Goal: Communication & Community: Answer question/provide support

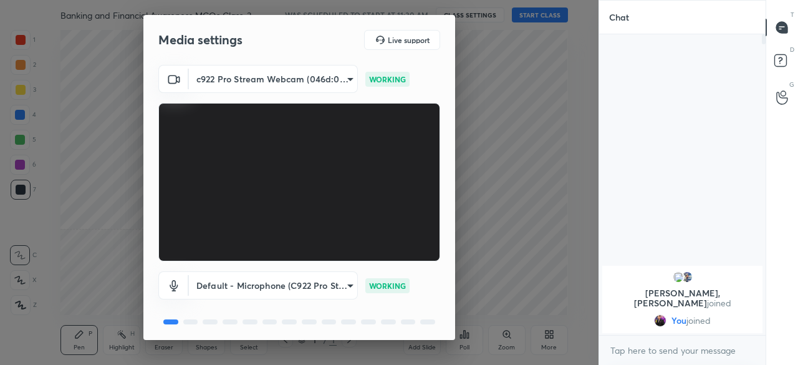
scroll to position [44, 0]
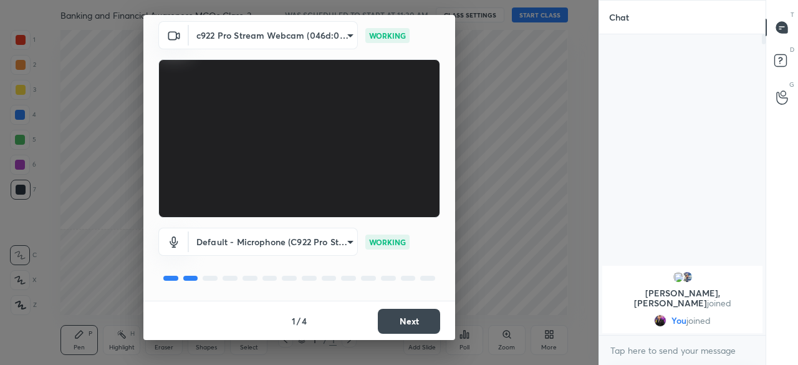
click at [397, 324] on button "Next" at bounding box center [409, 320] width 62 height 25
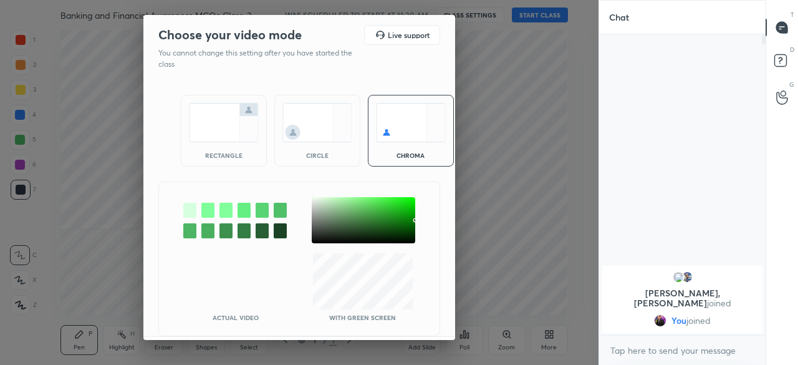
click at [212, 125] on img at bounding box center [224, 122] width 70 height 39
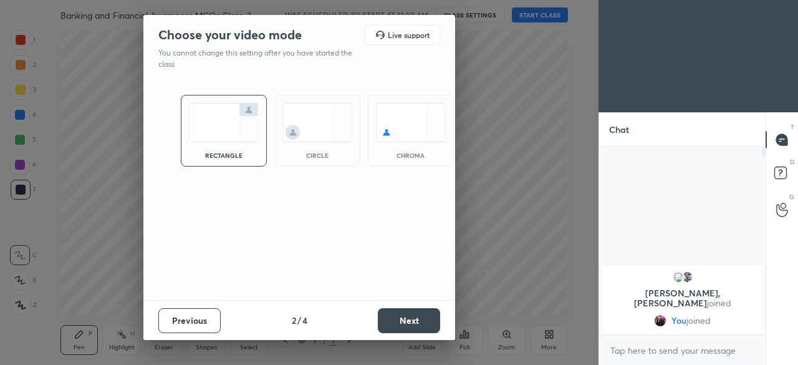
scroll to position [81, 163]
click at [405, 317] on button "Next" at bounding box center [409, 320] width 62 height 25
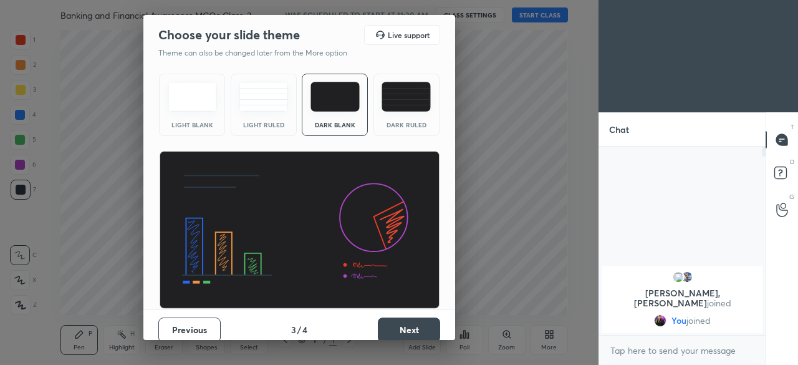
click at [405, 317] on button "Next" at bounding box center [409, 329] width 62 height 25
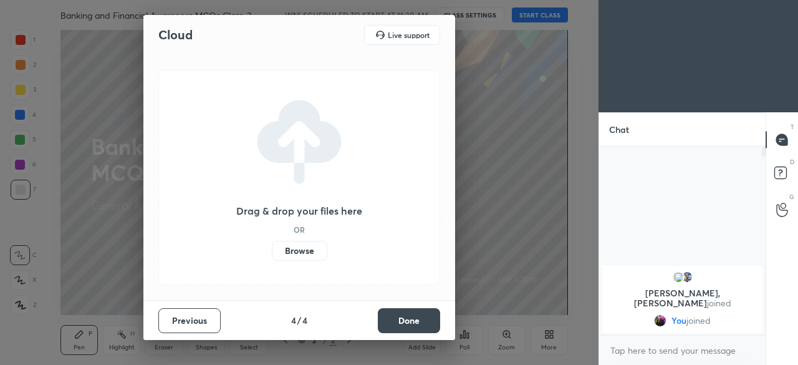
click at [298, 241] on label "Browse" at bounding box center [299, 251] width 55 height 20
click at [272, 241] on input "Browse" at bounding box center [272, 251] width 0 height 20
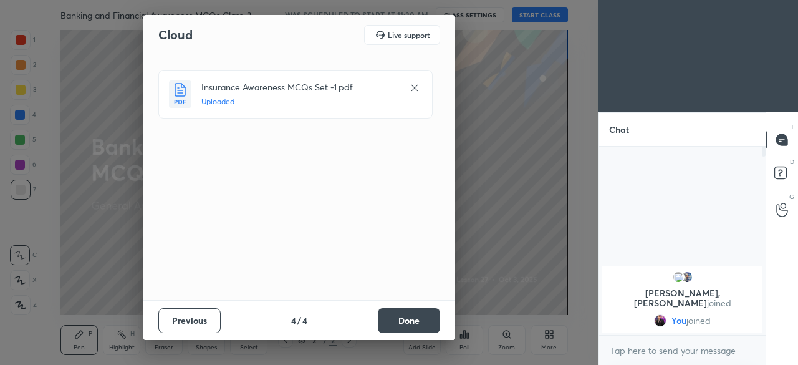
click at [429, 315] on button "Done" at bounding box center [409, 320] width 62 height 25
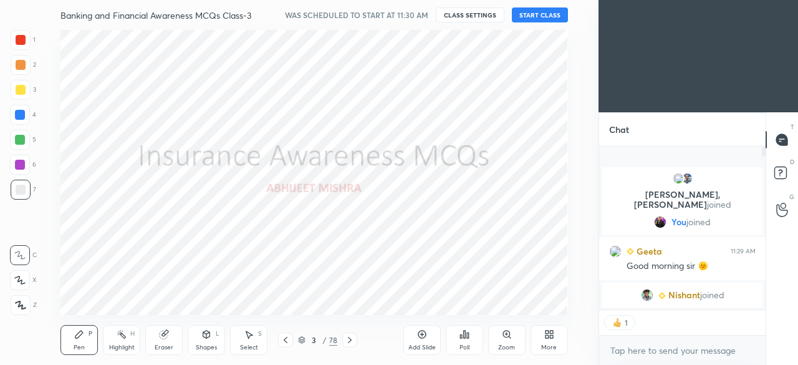
scroll to position [184, 163]
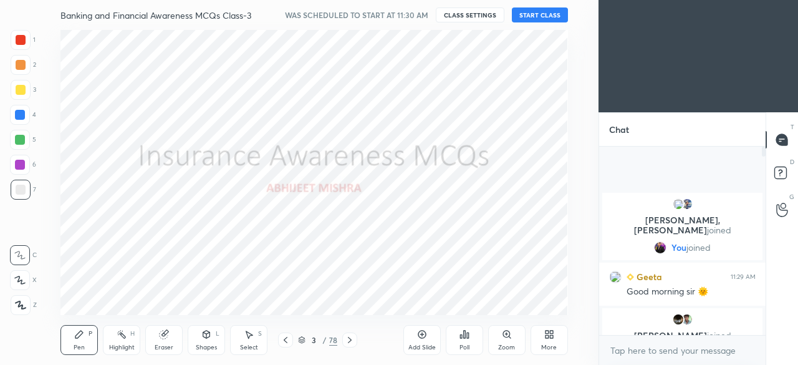
click at [528, 16] on button "START CLASS" at bounding box center [540, 14] width 56 height 15
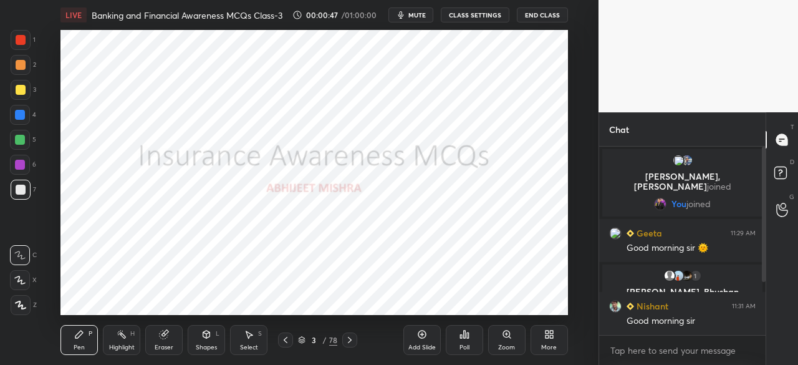
drag, startPoint x: 20, startPoint y: 117, endPoint x: 22, endPoint y: 131, distance: 15.1
click at [21, 115] on div at bounding box center [20, 115] width 10 height 10
click at [20, 304] on icon at bounding box center [20, 304] width 11 height 9
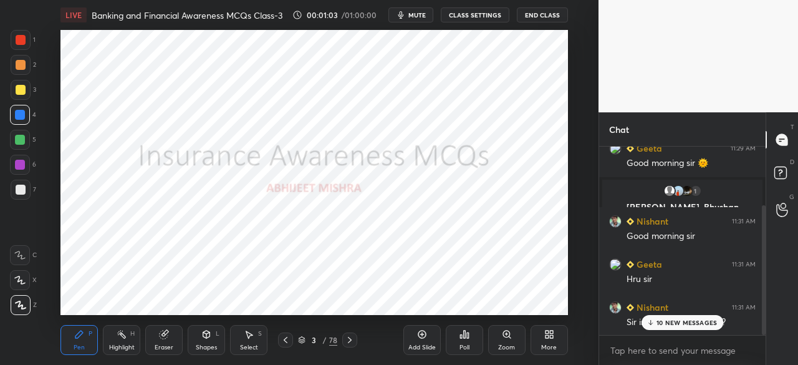
drag, startPoint x: 764, startPoint y: 259, endPoint x: 765, endPoint y: 326, distance: 67.3
click at [762, 325] on div at bounding box center [763, 270] width 4 height 130
drag, startPoint x: 674, startPoint y: 320, endPoint x: 543, endPoint y: 337, distance: 132.6
click at [674, 320] on p "10 NEW MESSAGES" at bounding box center [686, 321] width 60 height 7
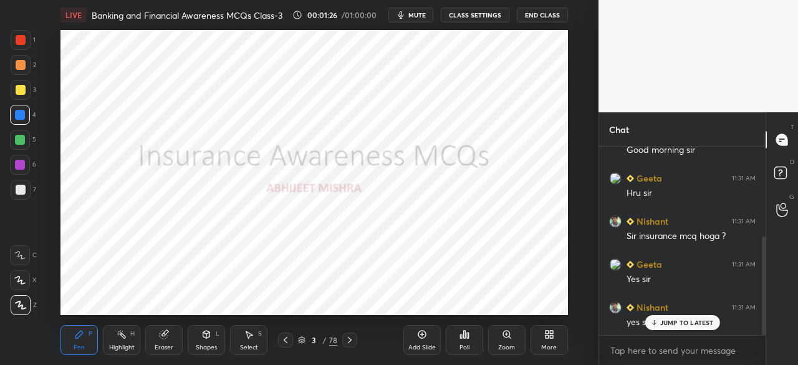
scroll to position [201, 0]
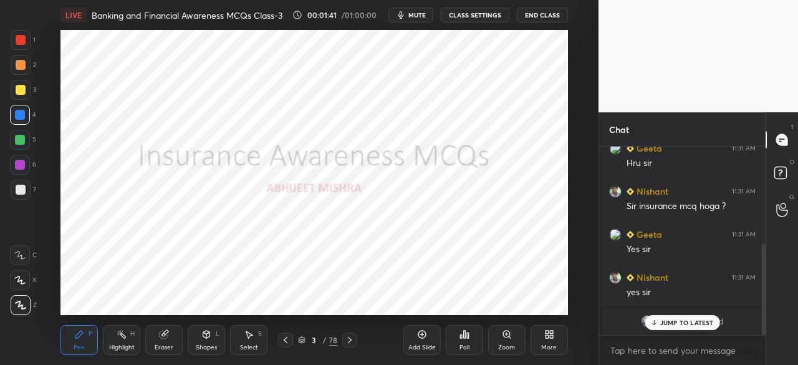
click at [660, 318] on p "JUMP TO LATEST" at bounding box center [687, 321] width 54 height 7
click at [350, 345] on icon at bounding box center [350, 340] width 10 height 10
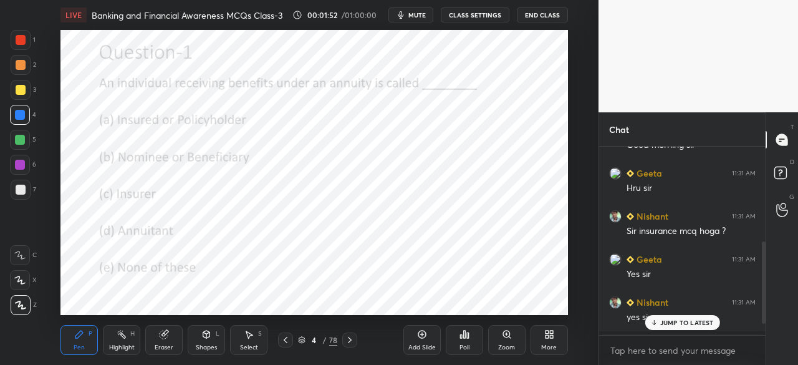
scroll to position [216, 0]
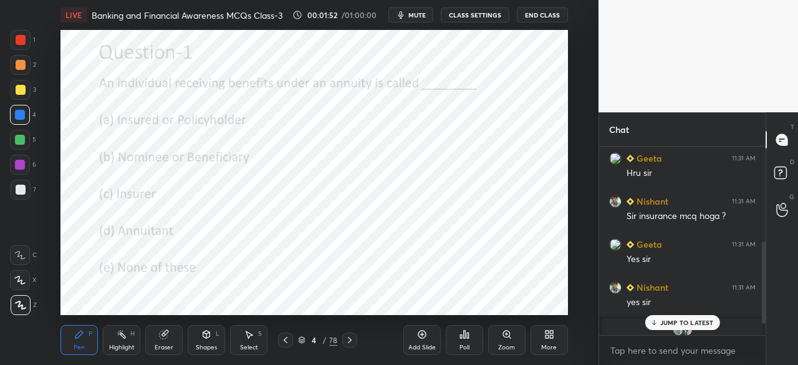
click at [17, 110] on div at bounding box center [20, 115] width 10 height 10
click at [462, 342] on div "Poll" at bounding box center [464, 340] width 37 height 30
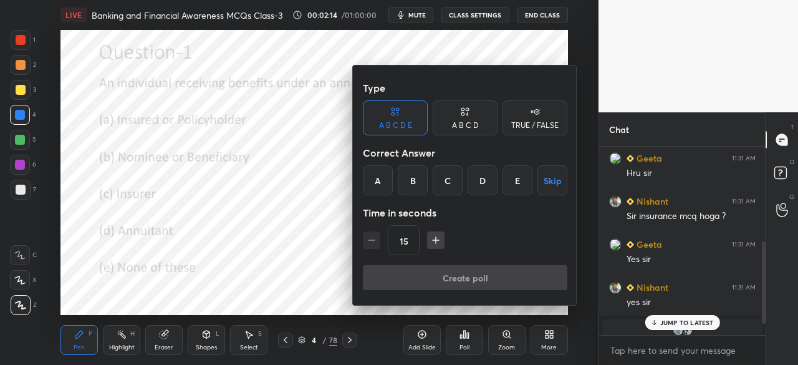
click at [483, 181] on div "D" at bounding box center [482, 180] width 30 height 30
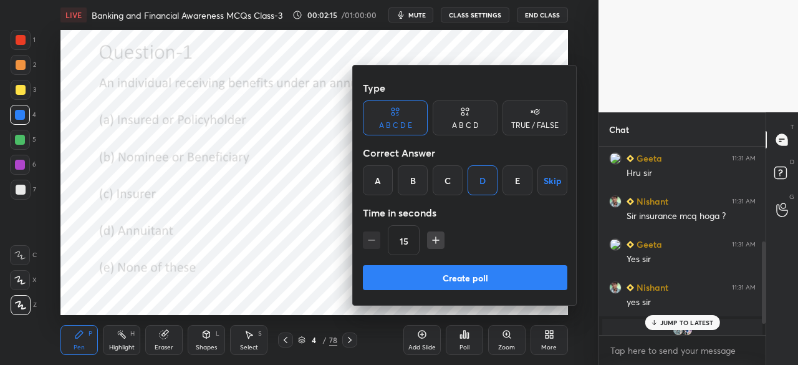
click at [467, 278] on button "Create poll" at bounding box center [465, 277] width 204 height 25
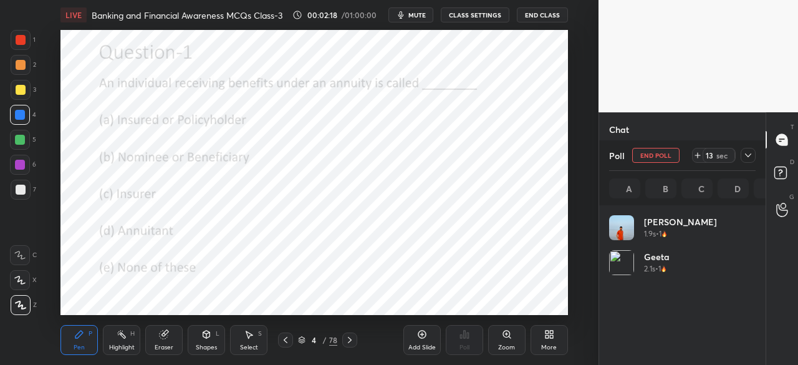
scroll to position [146, 143]
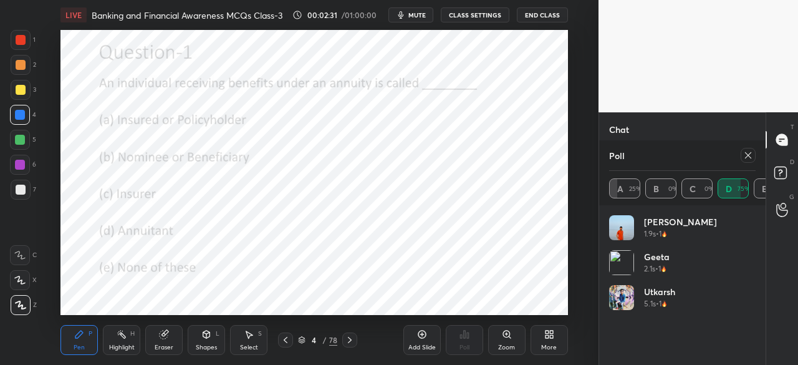
click at [348, 343] on icon at bounding box center [350, 340] width 10 height 10
drag, startPoint x: 748, startPoint y: 155, endPoint x: 742, endPoint y: 166, distance: 12.5
click at [746, 158] on icon at bounding box center [748, 155] width 10 height 10
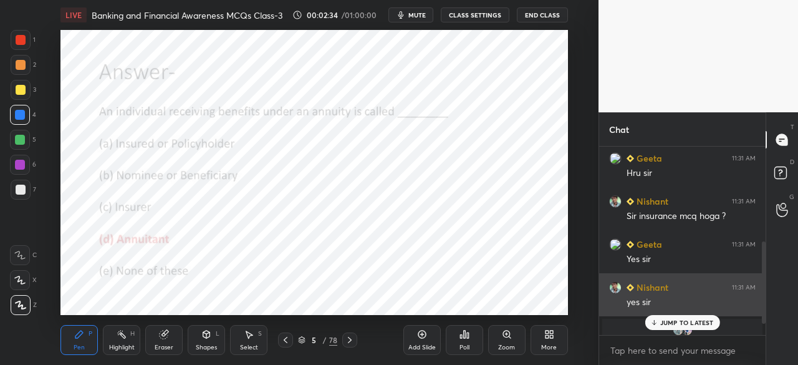
scroll to position [4, 4]
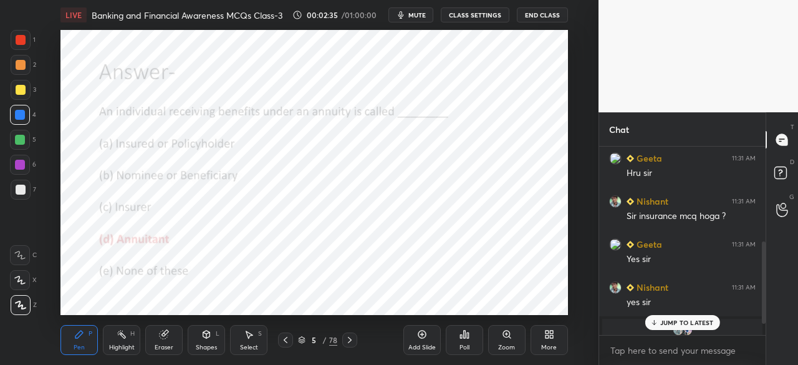
drag, startPoint x: 657, startPoint y: 322, endPoint x: 651, endPoint y: 322, distance: 6.9
click at [656, 322] on icon at bounding box center [653, 321] width 8 height 7
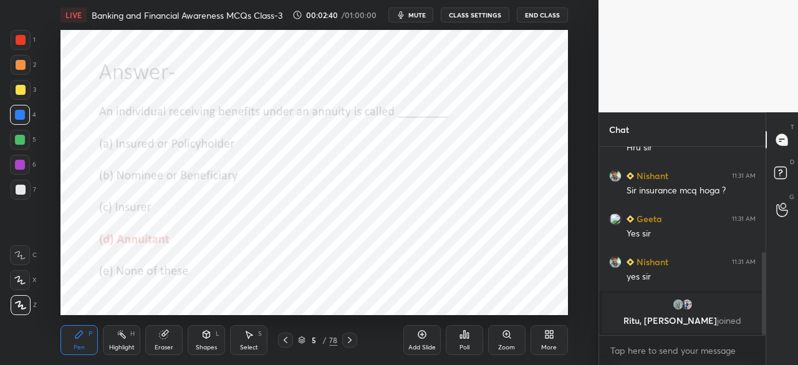
scroll to position [4, 4]
click at [350, 342] on icon at bounding box center [350, 340] width 10 height 10
click at [469, 338] on div "Poll" at bounding box center [464, 340] width 37 height 30
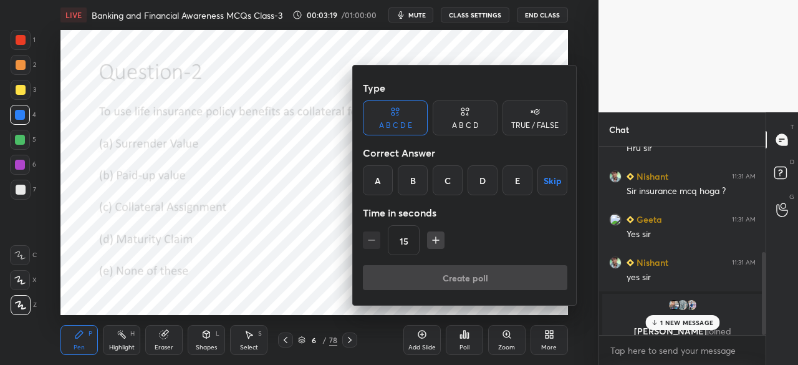
click at [445, 183] on div "C" at bounding box center [447, 180] width 30 height 30
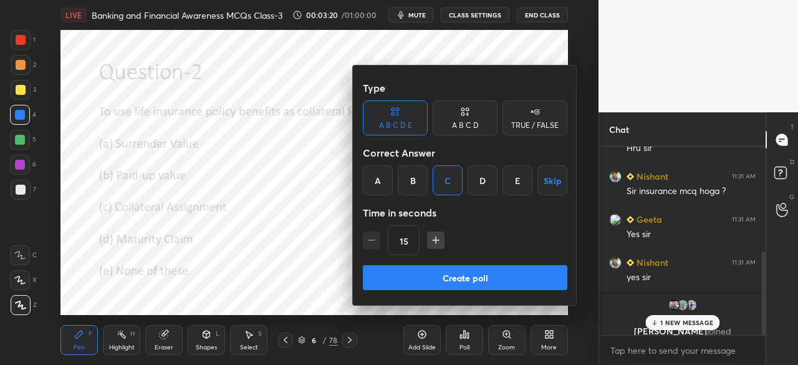
click at [449, 272] on button "Create poll" at bounding box center [465, 277] width 204 height 25
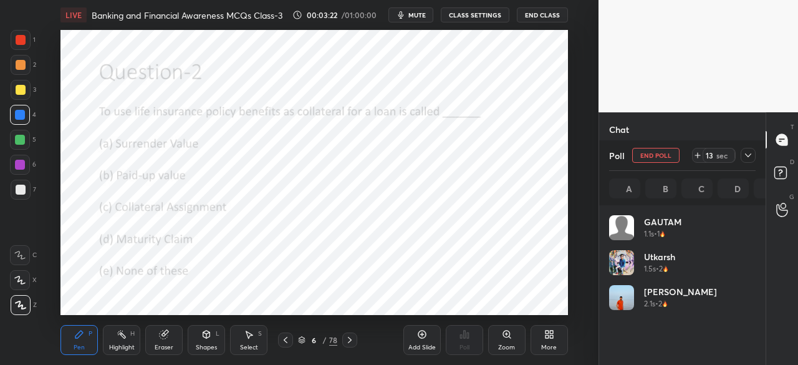
scroll to position [146, 143]
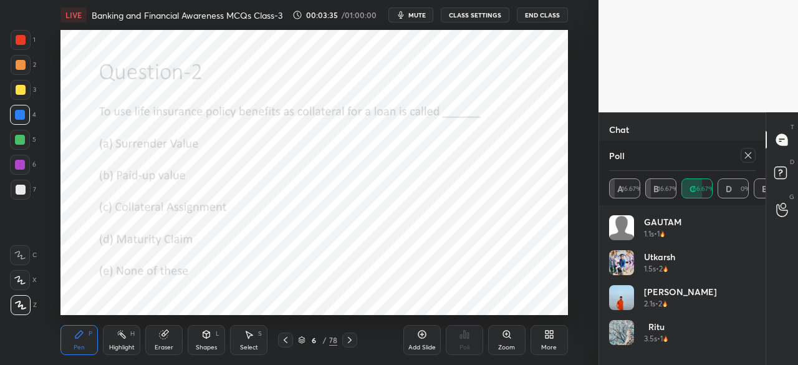
click at [353, 341] on icon at bounding box center [350, 340] width 10 height 10
click at [755, 156] on div "Poll A 16.67% B 16.67% C 66.67% D 0% E -0%" at bounding box center [682, 172] width 166 height 65
click at [743, 159] on div at bounding box center [747, 155] width 15 height 15
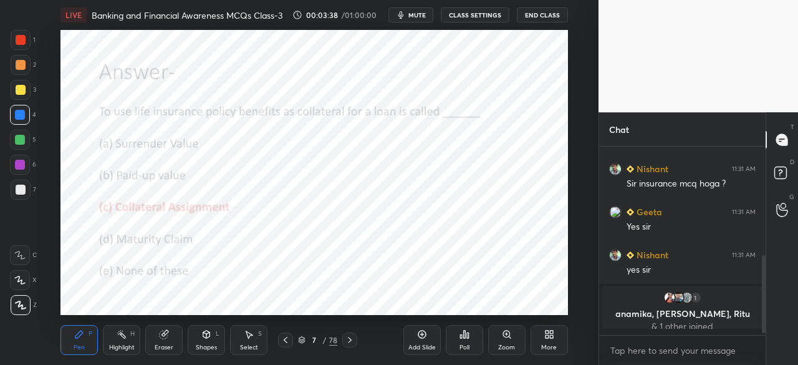
scroll to position [244, 0]
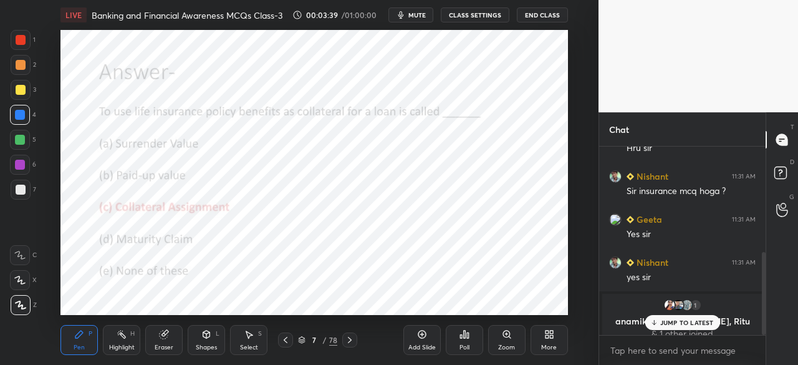
click at [660, 322] on p "JUMP TO LATEST" at bounding box center [687, 321] width 54 height 7
click at [348, 340] on icon at bounding box center [350, 340] width 10 height 10
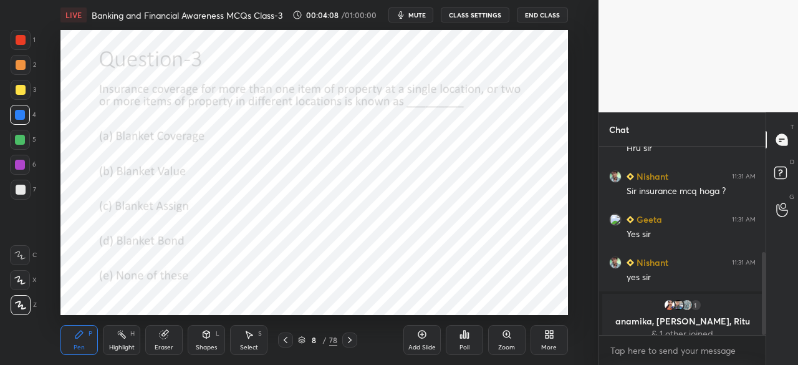
click at [465, 335] on icon at bounding box center [464, 333] width 2 height 7
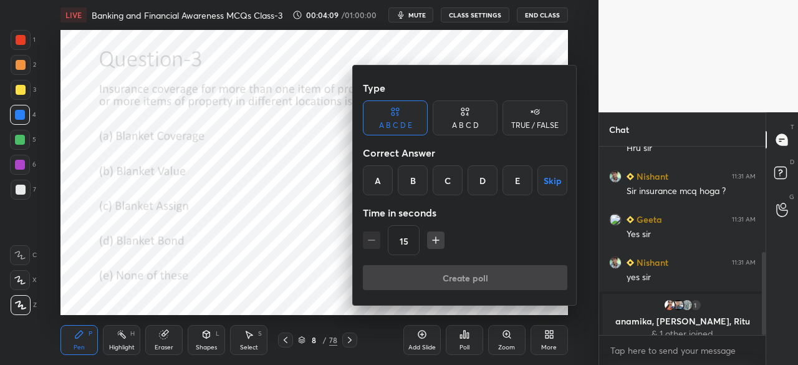
click at [378, 179] on div "A" at bounding box center [378, 180] width 30 height 30
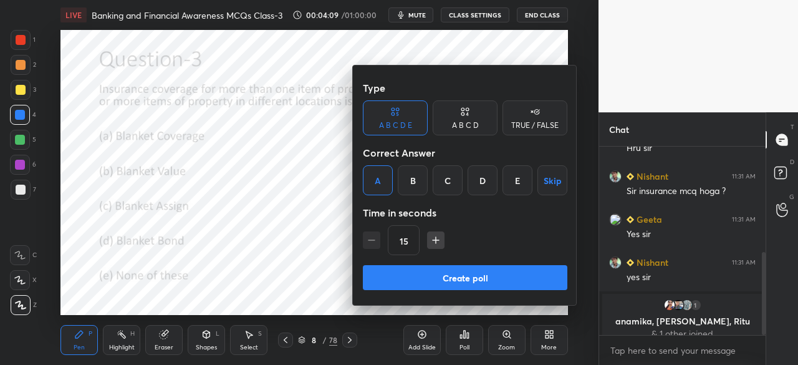
click at [404, 280] on button "Create poll" at bounding box center [465, 277] width 204 height 25
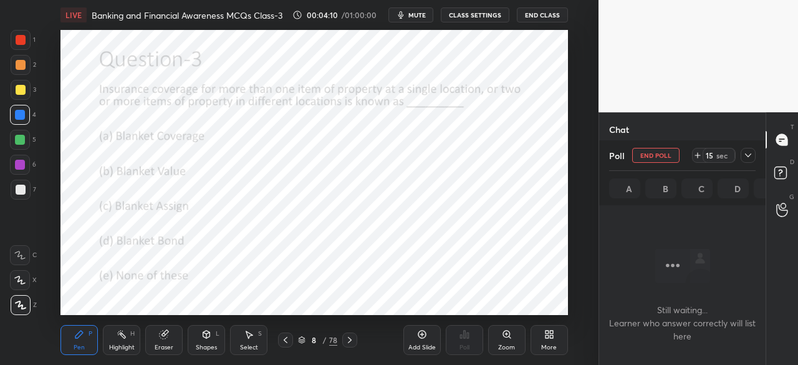
scroll to position [23, 163]
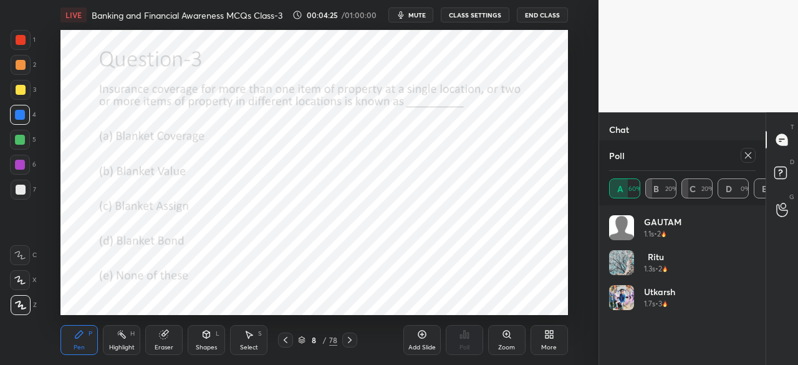
click at [350, 340] on icon at bounding box center [350, 339] width 4 height 6
click at [746, 153] on icon at bounding box center [748, 155] width 10 height 10
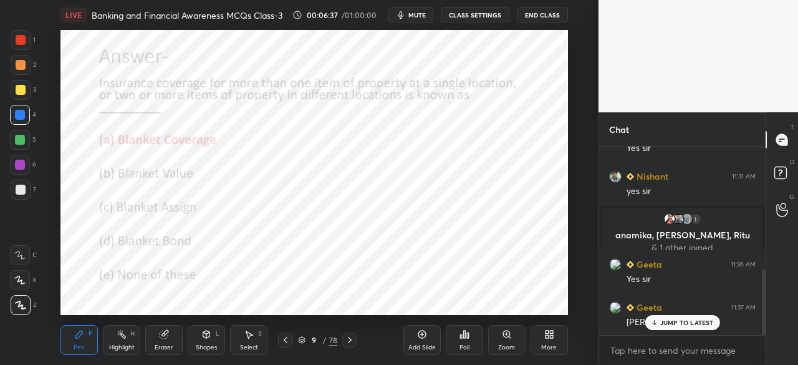
scroll to position [356, 0]
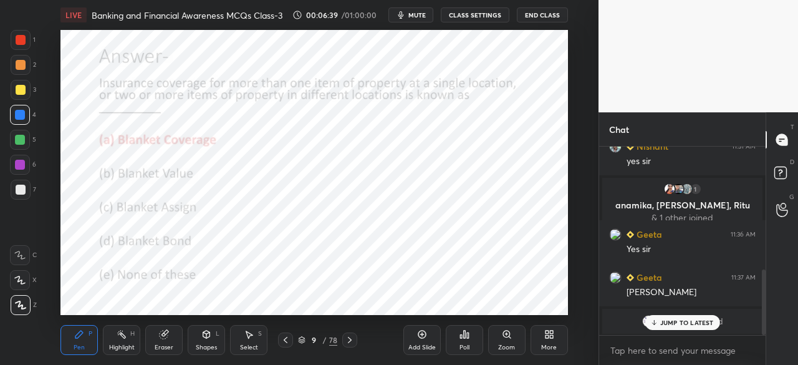
click at [347, 340] on icon at bounding box center [350, 340] width 10 height 10
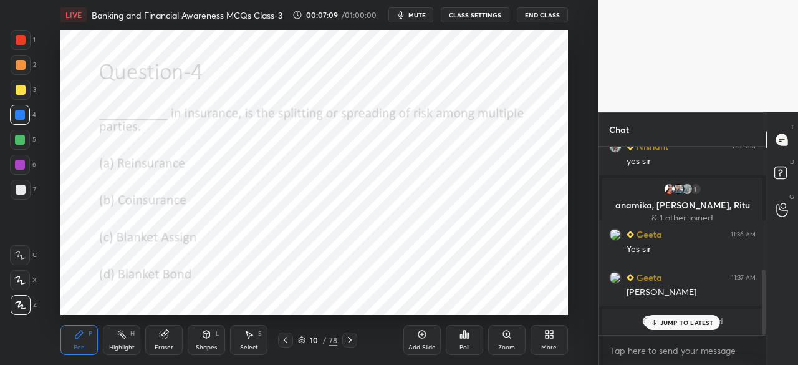
click at [465, 336] on icon at bounding box center [464, 334] width 10 height 10
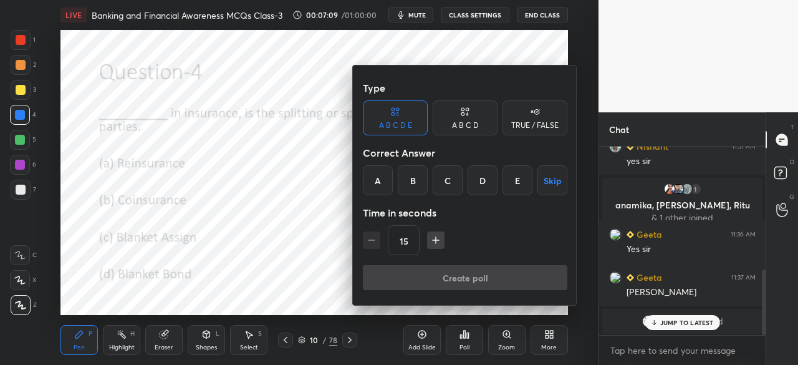
drag, startPoint x: 408, startPoint y: 179, endPoint x: 413, endPoint y: 228, distance: 49.5
click at [409, 180] on div "B" at bounding box center [413, 180] width 30 height 30
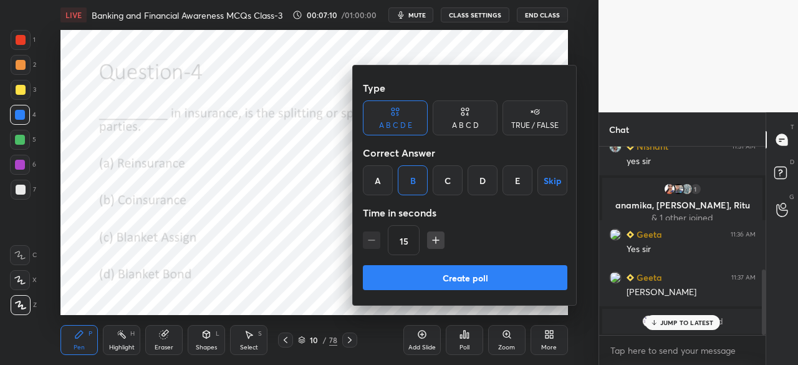
click at [430, 282] on button "Create poll" at bounding box center [465, 277] width 204 height 25
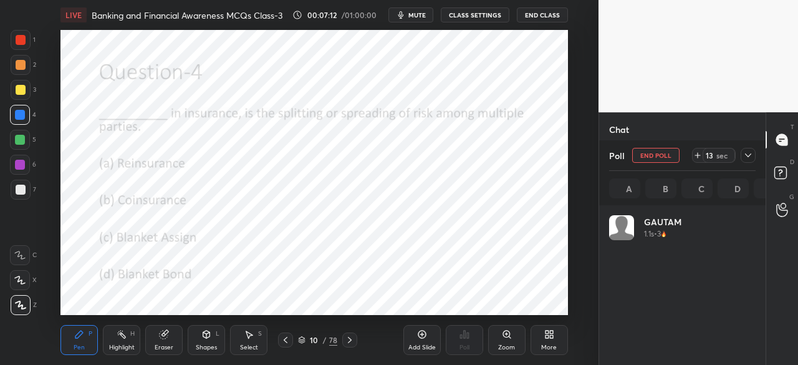
scroll to position [146, 143]
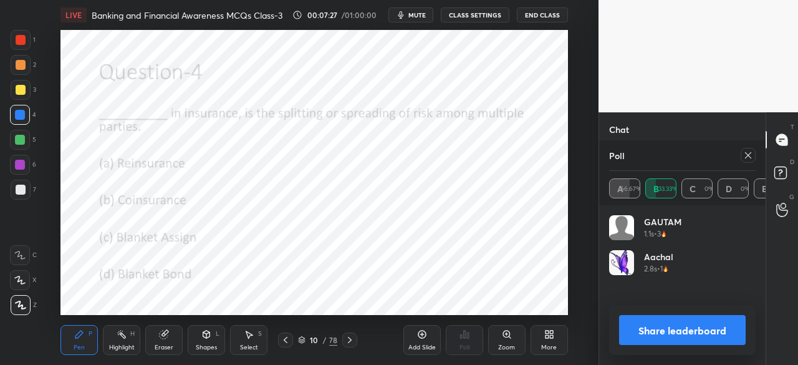
click at [744, 155] on icon at bounding box center [748, 155] width 10 height 10
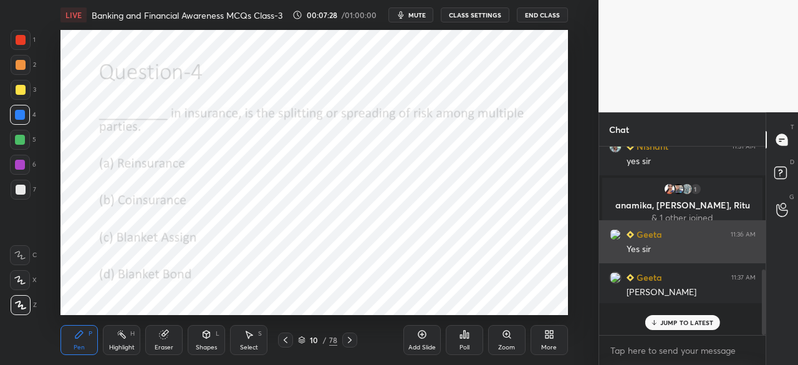
scroll to position [4, 4]
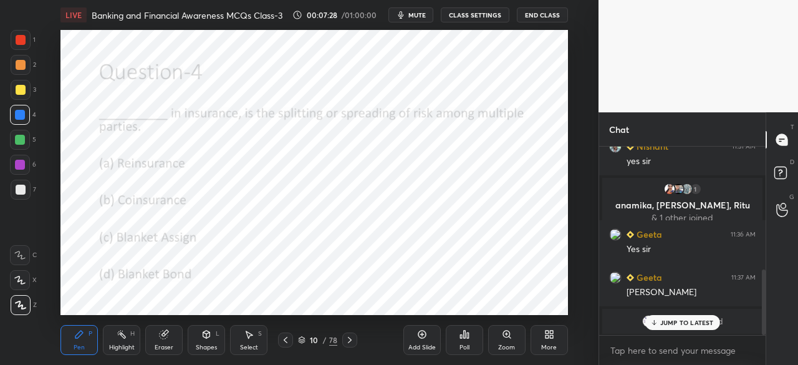
click at [659, 323] on div "JUMP TO LATEST" at bounding box center [681, 322] width 75 height 15
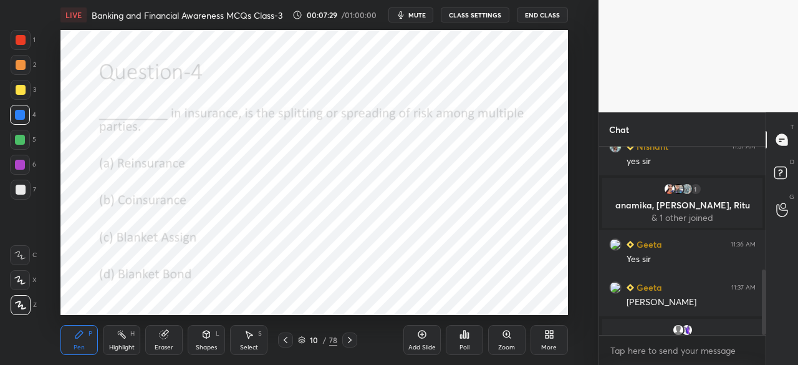
scroll to position [381, 0]
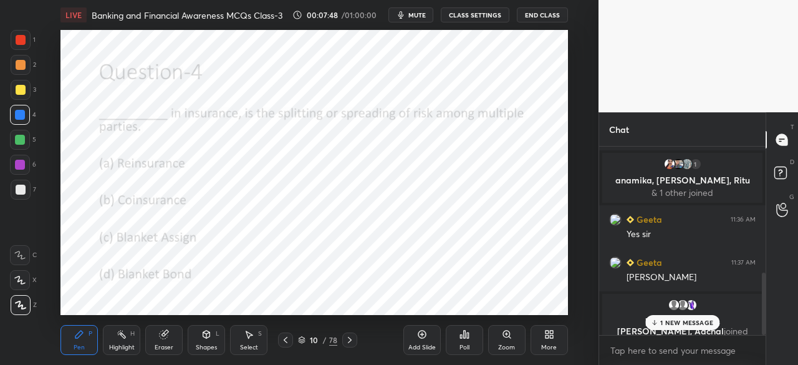
click at [349, 337] on icon at bounding box center [350, 340] width 10 height 10
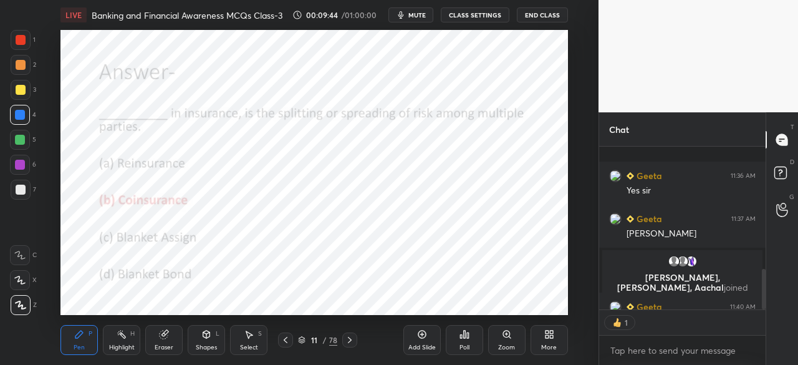
scroll to position [494, 0]
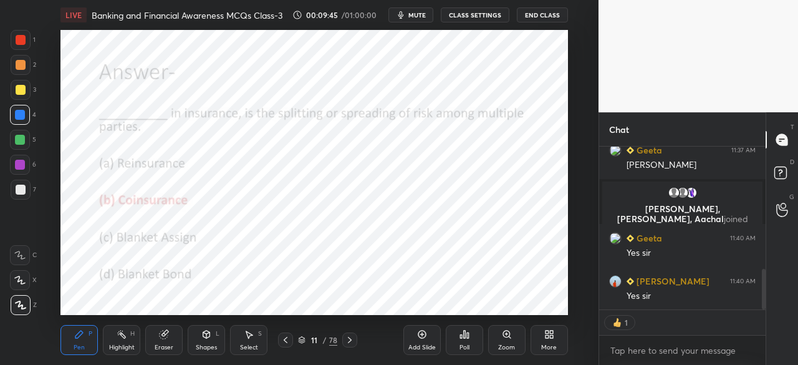
click at [350, 341] on icon at bounding box center [350, 340] width 10 height 10
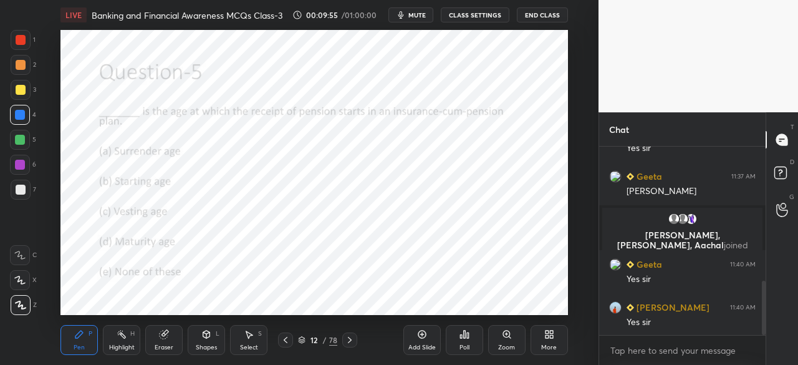
scroll to position [467, 0]
click at [469, 335] on icon at bounding box center [464, 334] width 10 height 10
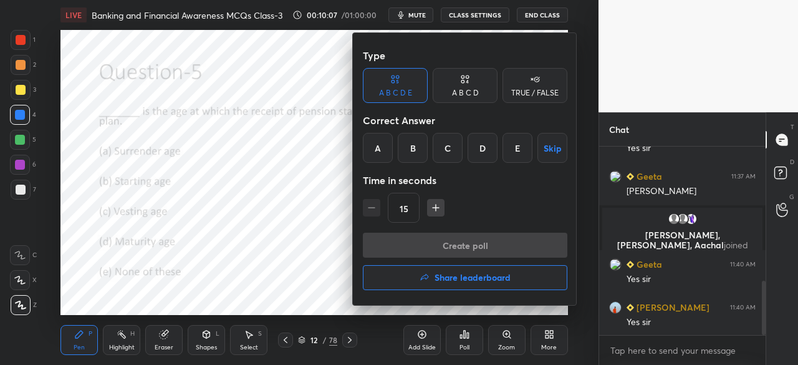
click at [449, 160] on div "C" at bounding box center [447, 148] width 30 height 30
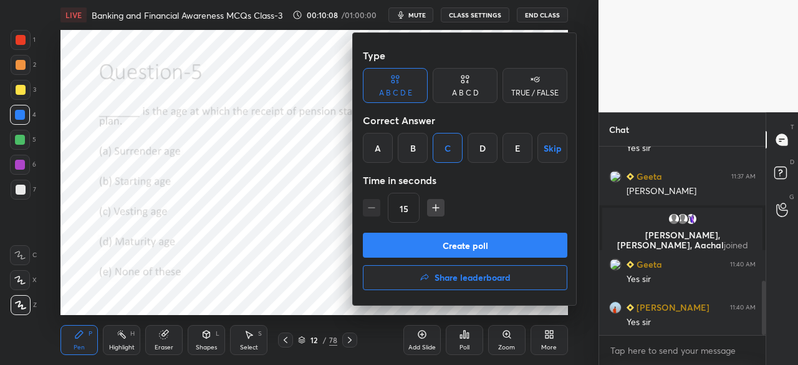
click at [447, 240] on button "Create poll" at bounding box center [465, 244] width 204 height 25
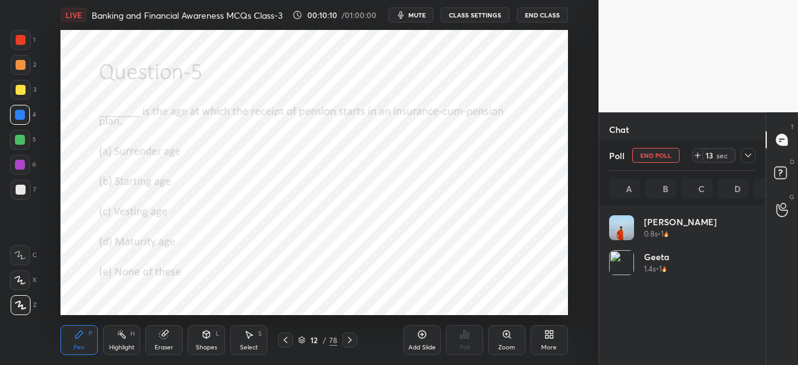
scroll to position [146, 143]
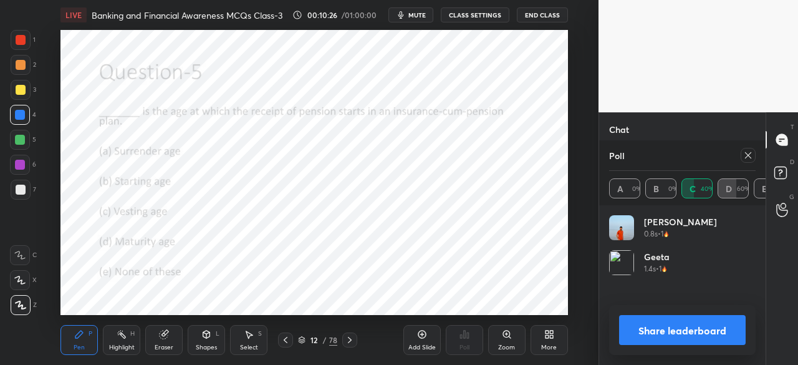
click at [743, 155] on div at bounding box center [747, 155] width 15 height 15
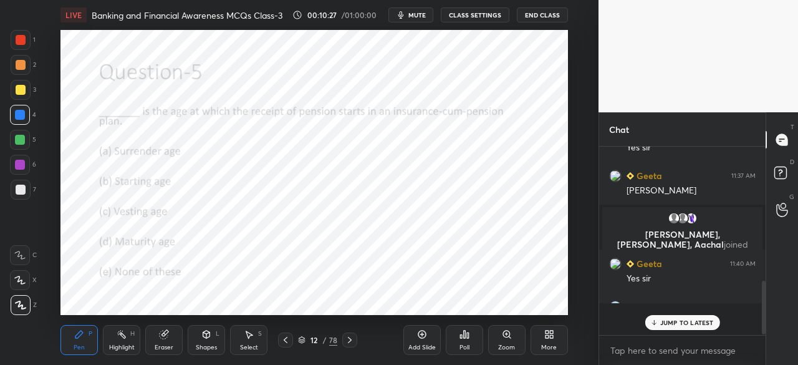
scroll to position [0, 0]
click at [349, 341] on icon at bounding box center [350, 340] width 10 height 10
click at [348, 339] on icon at bounding box center [350, 340] width 10 height 10
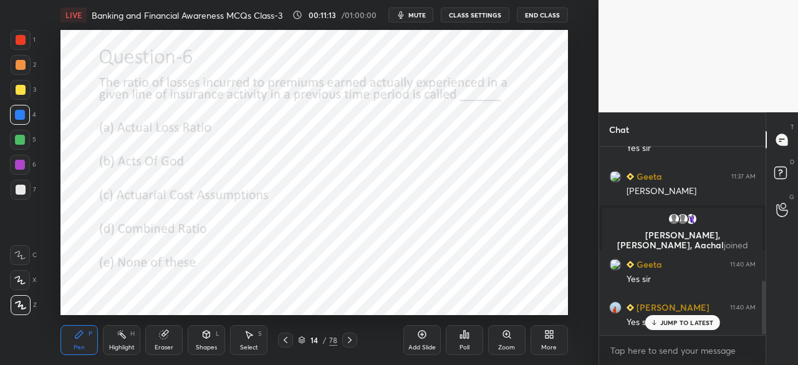
click at [346, 338] on icon at bounding box center [350, 340] width 10 height 10
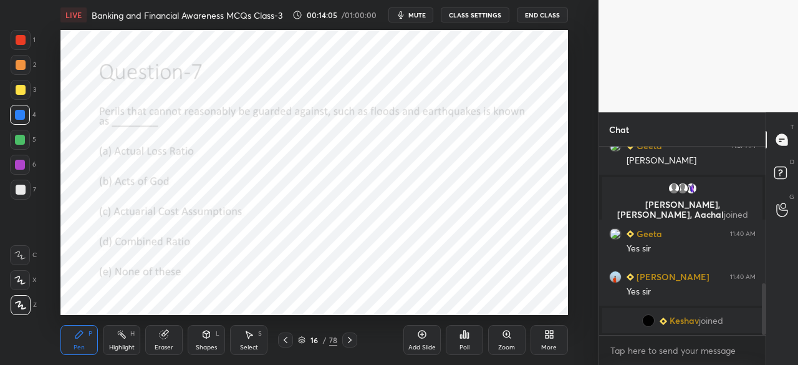
scroll to position [497, 0]
click at [60, 96] on div "Setting up your live class Poll for secs No correct answer Start poll" at bounding box center [314, 172] width 548 height 285
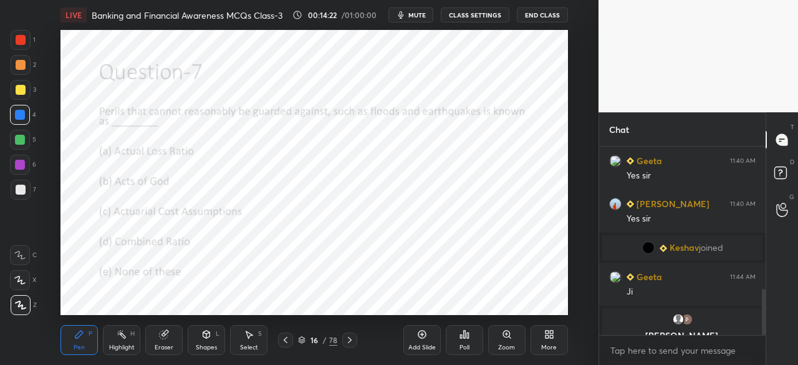
scroll to position [586, 0]
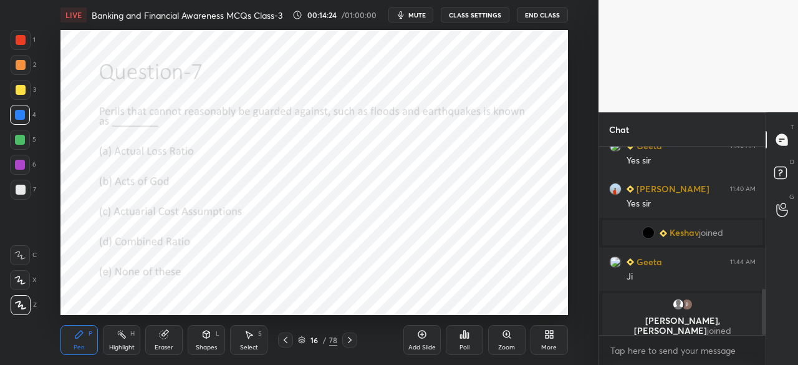
click at [345, 340] on icon at bounding box center [350, 340] width 10 height 10
click at [350, 340] on icon at bounding box center [350, 339] width 4 height 6
click at [461, 336] on icon at bounding box center [464, 334] width 10 height 10
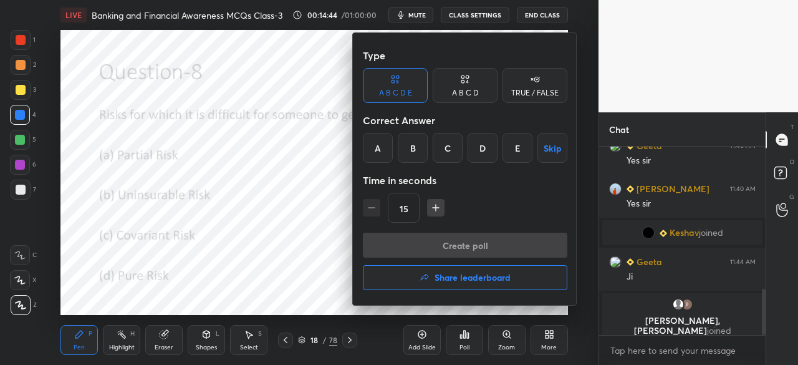
click at [467, 89] on div "A B C D" at bounding box center [465, 92] width 27 height 7
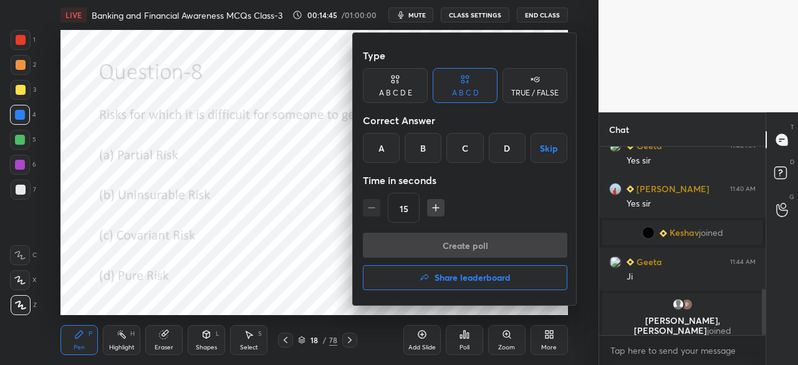
click at [416, 151] on div "B" at bounding box center [422, 148] width 37 height 30
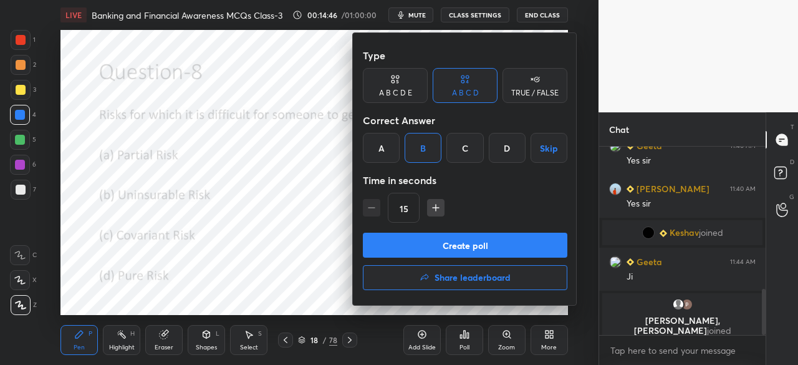
click at [432, 244] on button "Create poll" at bounding box center [465, 244] width 204 height 25
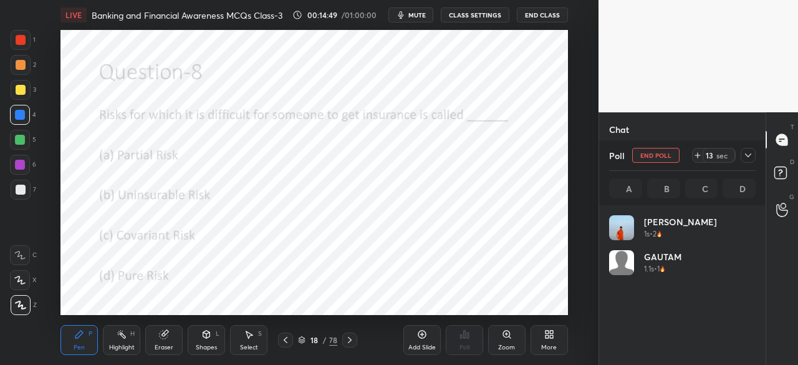
scroll to position [146, 143]
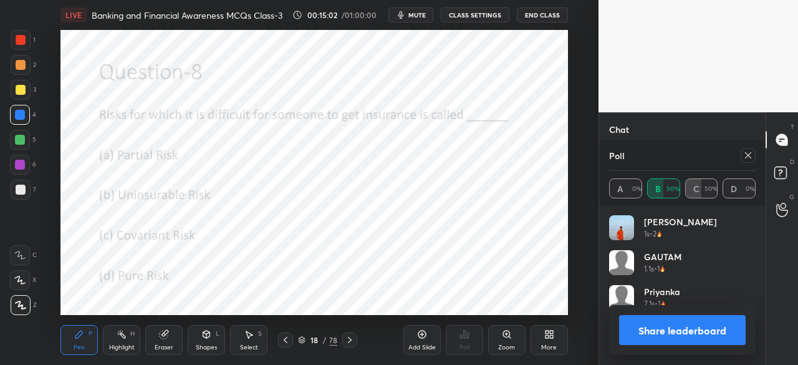
drag, startPoint x: 356, startPoint y: 338, endPoint x: 351, endPoint y: 345, distance: 8.9
click at [355, 338] on div at bounding box center [349, 339] width 15 height 15
drag, startPoint x: 718, startPoint y: 183, endPoint x: 732, endPoint y: 175, distance: 15.6
click at [732, 175] on div "A 0% B 50% C 50% D 0%" at bounding box center [682, 188] width 146 height 34
click at [747, 156] on icon at bounding box center [748, 155] width 10 height 10
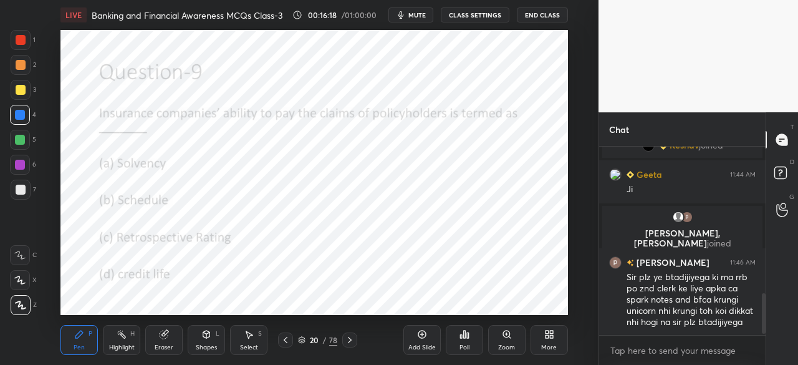
scroll to position [693, 0]
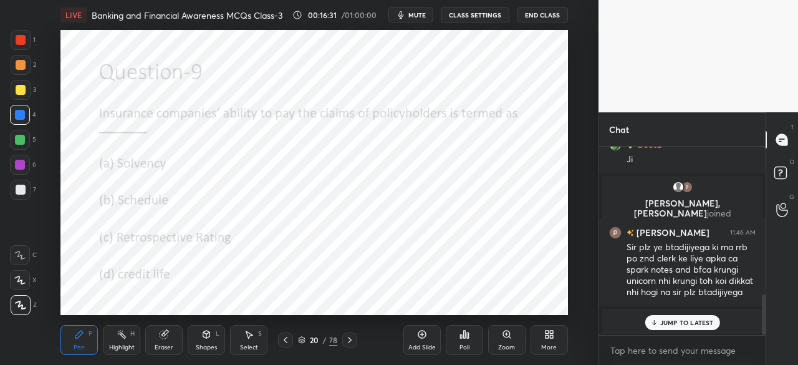
click at [470, 340] on div "Poll" at bounding box center [464, 340] width 37 height 30
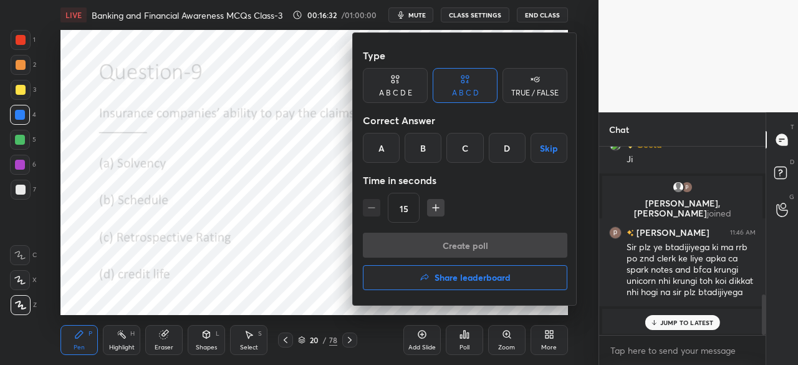
click at [380, 147] on div "A" at bounding box center [381, 148] width 37 height 30
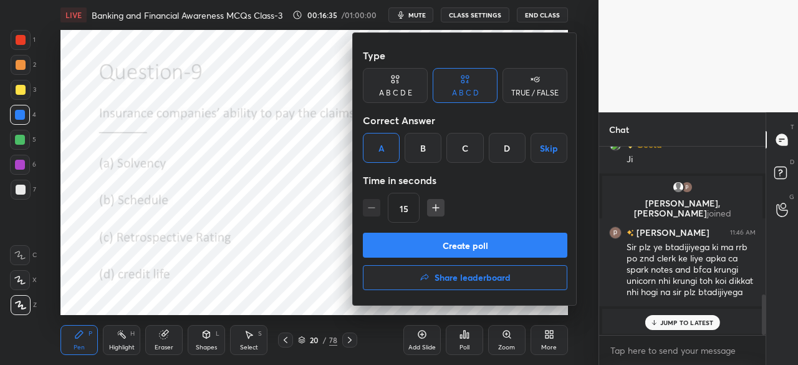
click at [426, 244] on button "Create poll" at bounding box center [465, 244] width 204 height 25
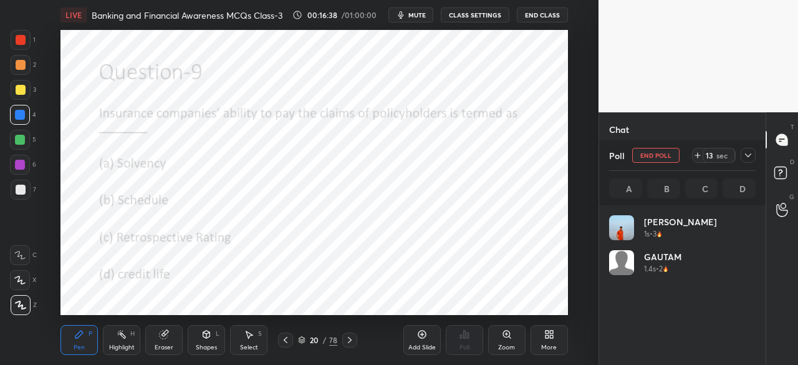
scroll to position [146, 143]
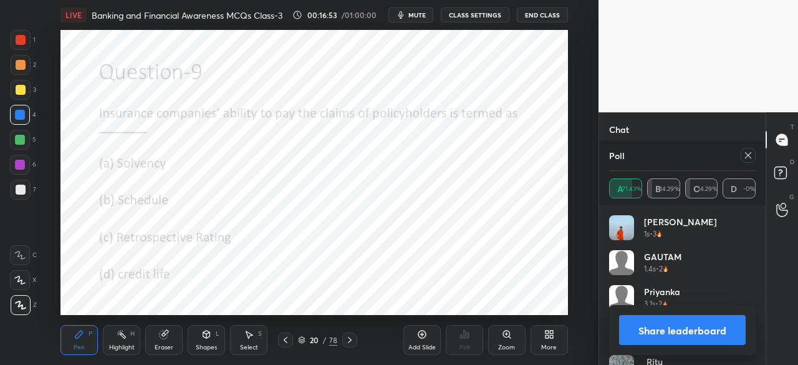
click at [354, 342] on div at bounding box center [349, 339] width 15 height 15
click at [748, 158] on icon at bounding box center [748, 155] width 10 height 10
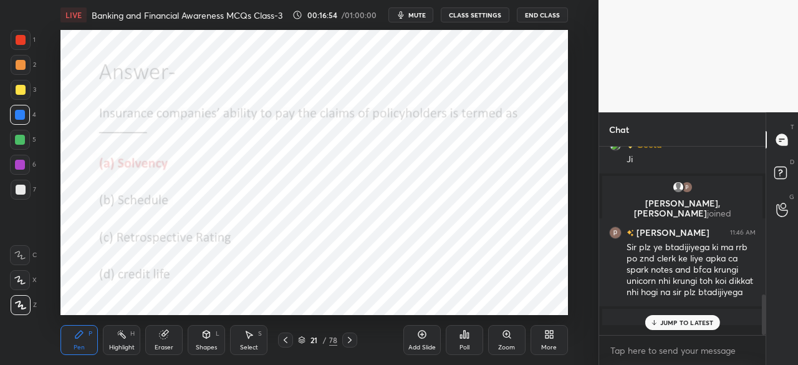
scroll to position [77, 163]
click at [463, 336] on icon at bounding box center [464, 333] width 2 height 7
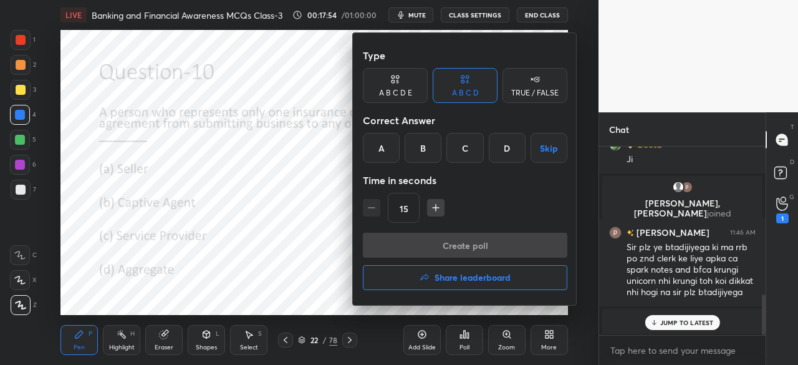
click at [417, 148] on div "B" at bounding box center [422, 148] width 37 height 30
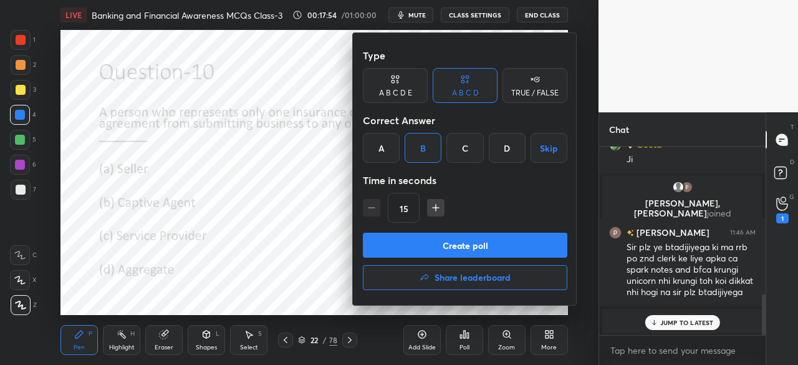
click at [412, 242] on button "Create poll" at bounding box center [465, 244] width 204 height 25
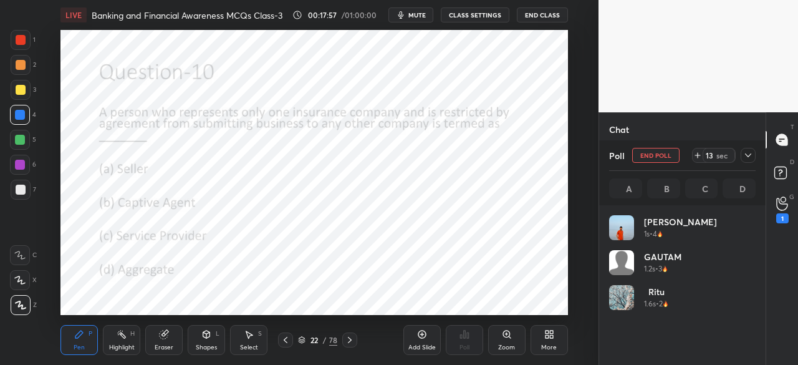
scroll to position [146, 143]
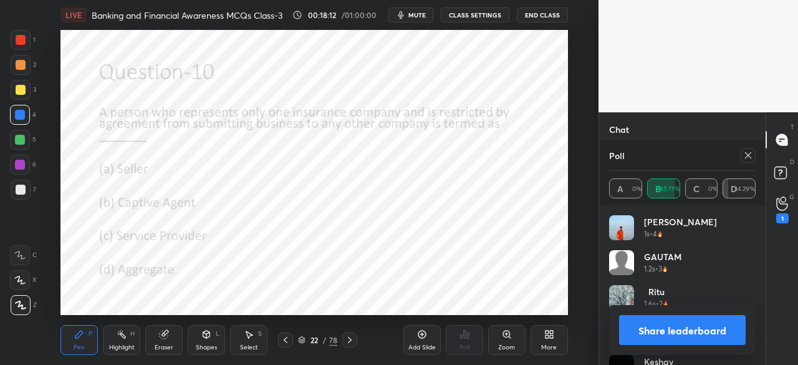
click at [349, 343] on icon at bounding box center [350, 340] width 10 height 10
click at [745, 153] on icon at bounding box center [748, 155] width 10 height 10
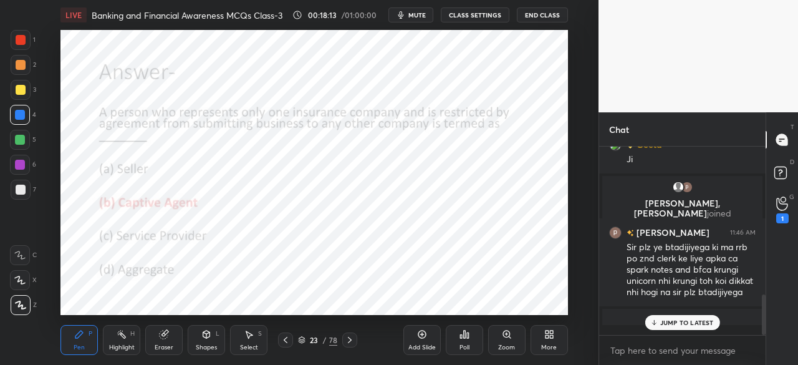
scroll to position [4, 4]
click at [354, 342] on icon at bounding box center [350, 340] width 10 height 10
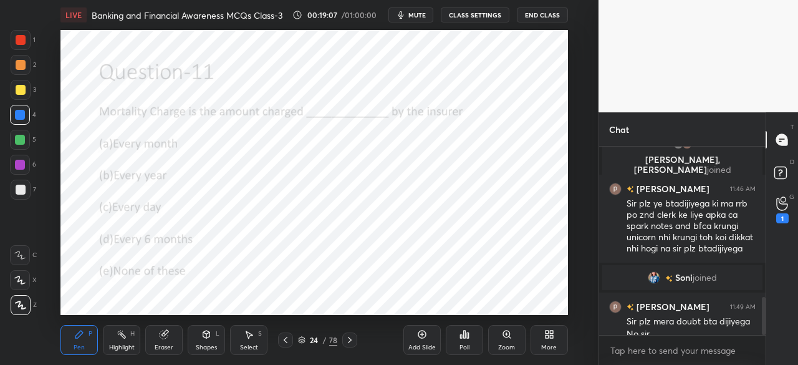
scroll to position [749, 0]
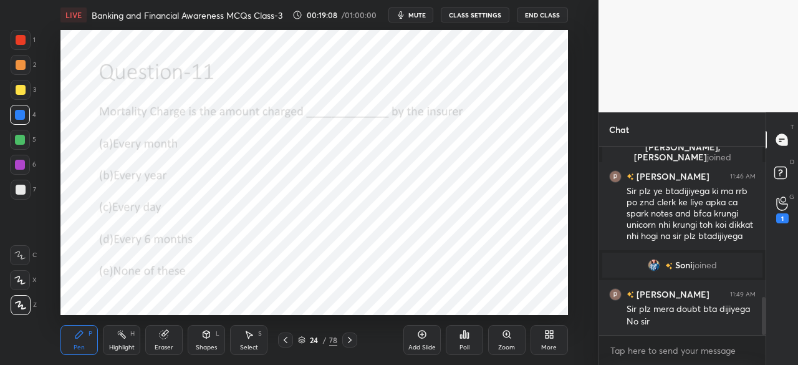
click at [348, 337] on icon at bounding box center [350, 340] width 10 height 10
click at [347, 338] on icon at bounding box center [350, 340] width 10 height 10
click at [288, 338] on icon at bounding box center [285, 340] width 10 height 10
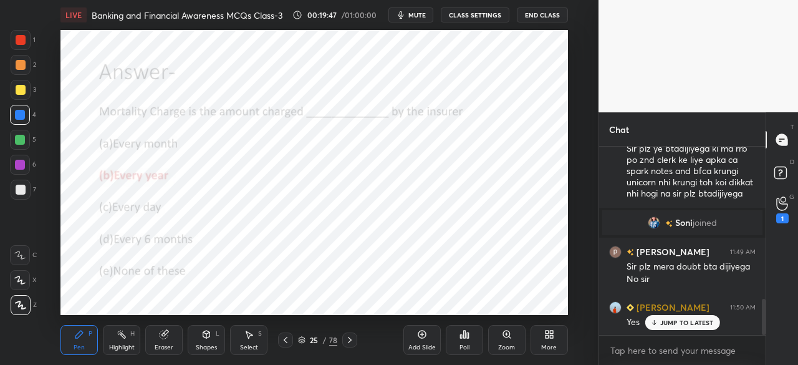
click at [349, 340] on icon at bounding box center [350, 340] width 10 height 10
click at [350, 338] on icon at bounding box center [350, 340] width 10 height 10
click at [354, 343] on div at bounding box center [349, 339] width 15 height 15
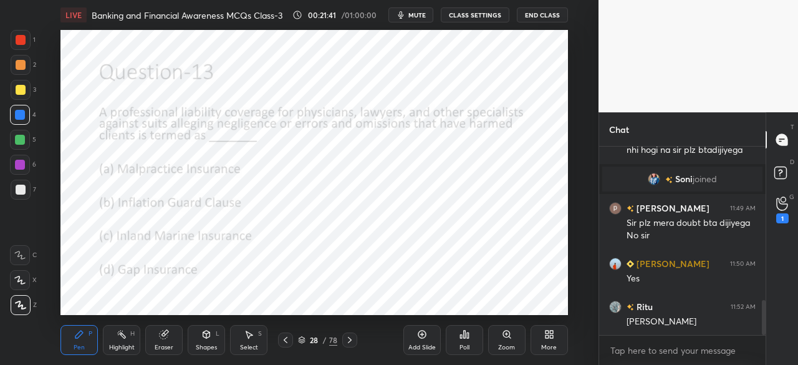
scroll to position [877, 0]
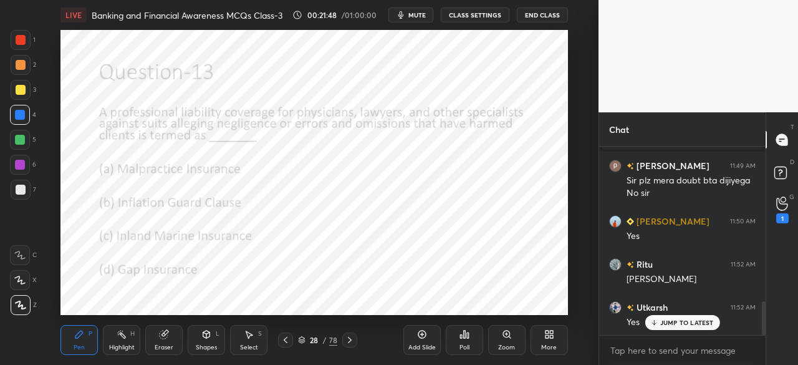
click at [351, 338] on icon at bounding box center [350, 340] width 10 height 10
click at [353, 345] on div at bounding box center [349, 339] width 15 height 15
click at [464, 341] on div "Poll" at bounding box center [464, 340] width 37 height 30
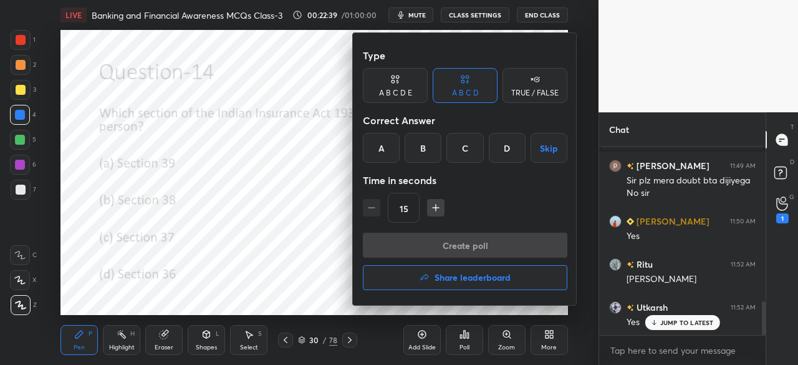
drag, startPoint x: 376, startPoint y: 146, endPoint x: 381, endPoint y: 174, distance: 28.5
click at [377, 150] on div "A" at bounding box center [381, 148] width 37 height 30
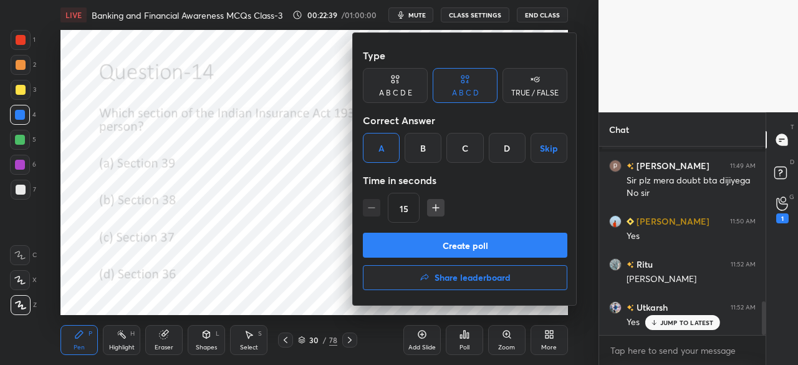
click at [403, 242] on button "Create poll" at bounding box center [465, 244] width 204 height 25
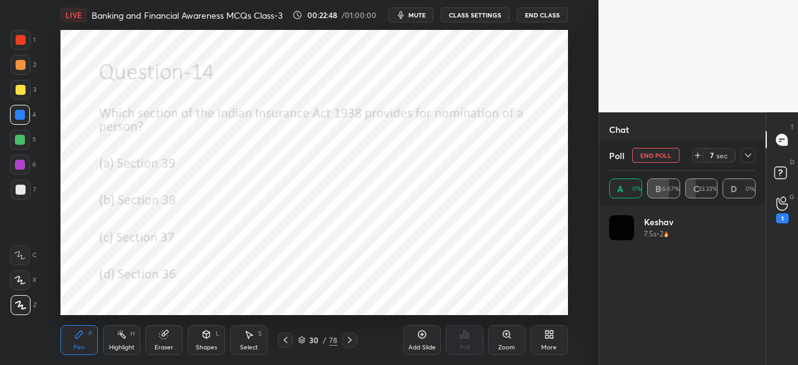
scroll to position [146, 143]
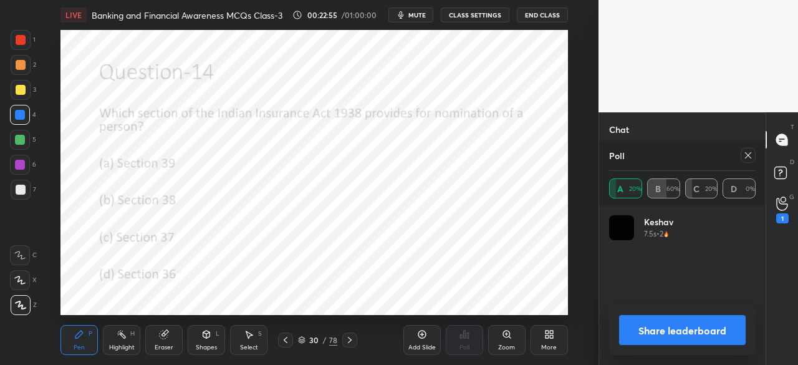
click at [350, 339] on icon at bounding box center [350, 340] width 10 height 10
click at [748, 155] on icon at bounding box center [748, 155] width 6 height 6
click at [748, 155] on div "Chat 1 anamika, [PERSON_NAME], [PERSON_NAME] & 1 other joined Geeta 11:36 AM Ye…" at bounding box center [681, 238] width 167 height 252
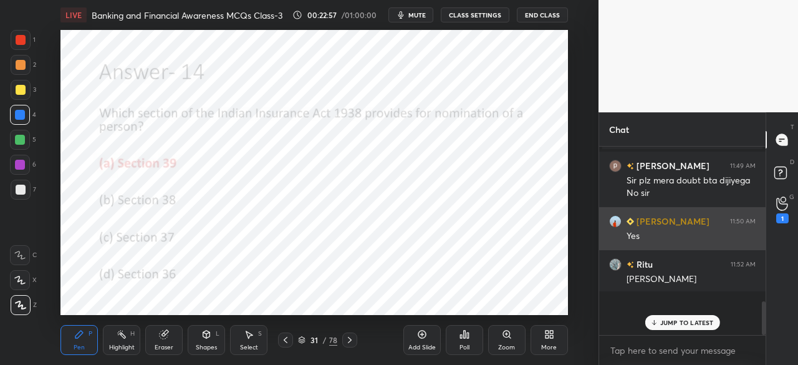
scroll to position [75, 163]
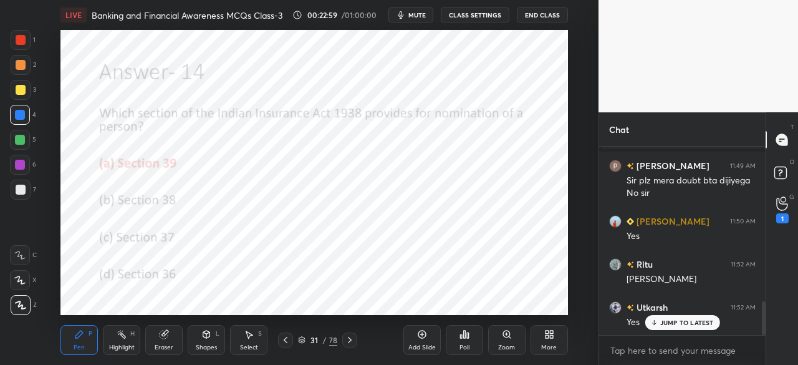
click at [350, 342] on icon at bounding box center [350, 340] width 10 height 10
click at [465, 344] on div "Poll" at bounding box center [464, 347] width 10 height 6
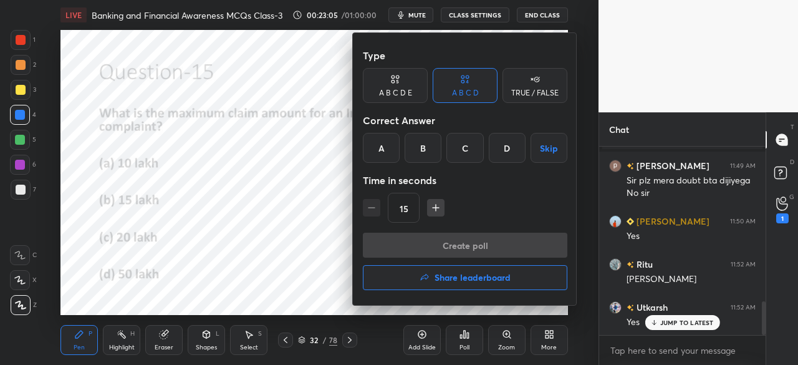
click at [515, 155] on div "D" at bounding box center [507, 148] width 37 height 30
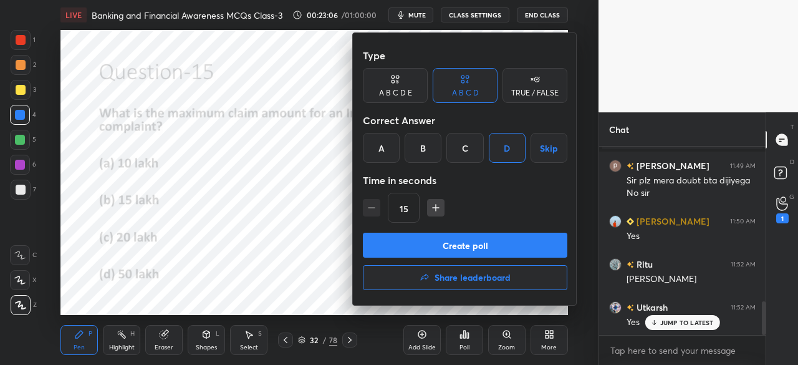
click at [485, 241] on button "Create poll" at bounding box center [465, 244] width 204 height 25
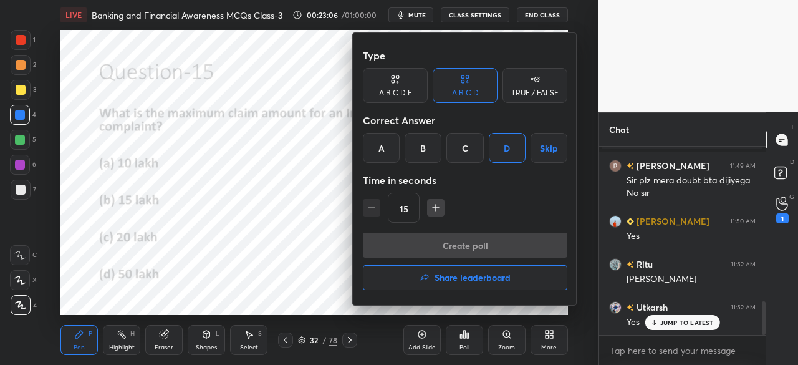
scroll to position [158, 163]
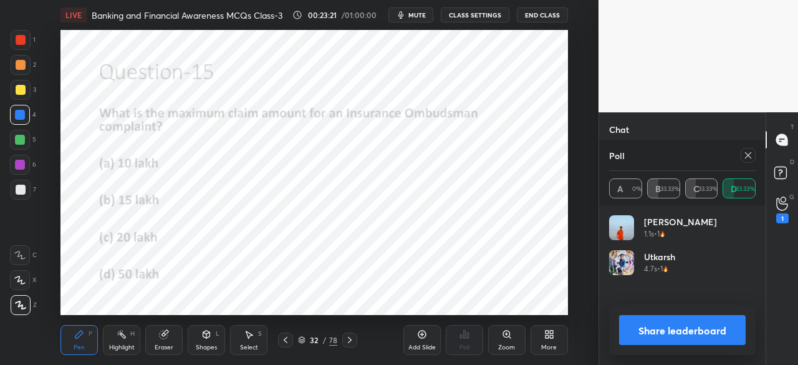
click at [350, 340] on icon at bounding box center [350, 340] width 10 height 10
click at [746, 157] on icon at bounding box center [748, 155] width 10 height 10
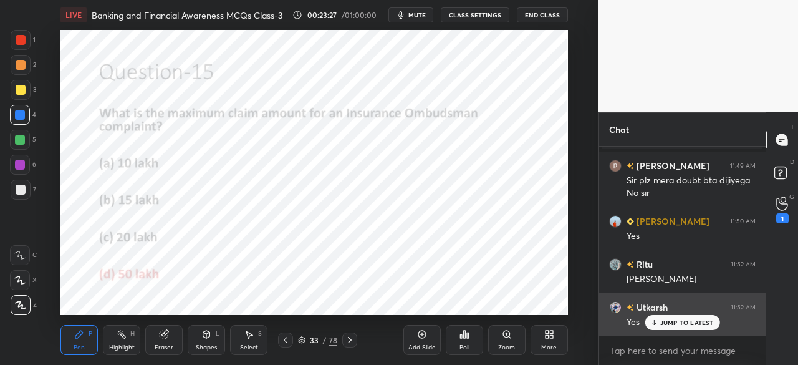
drag, startPoint x: 665, startPoint y: 320, endPoint x: 634, endPoint y: 311, distance: 32.4
click at [664, 320] on p "JUMP TO LATEST" at bounding box center [687, 321] width 54 height 7
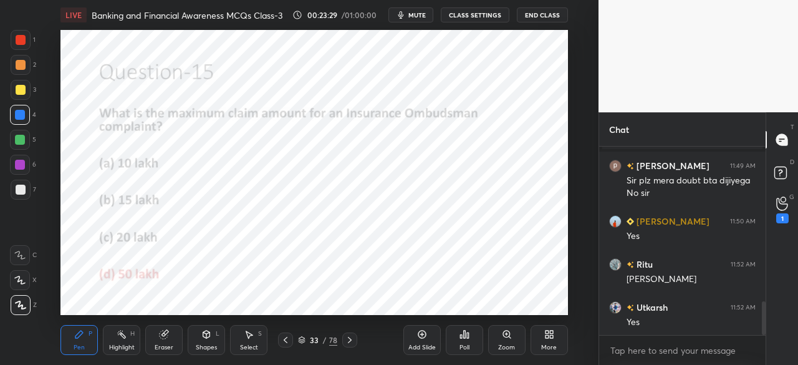
click at [354, 342] on div at bounding box center [349, 339] width 15 height 15
click at [465, 341] on div "Poll" at bounding box center [464, 340] width 37 height 30
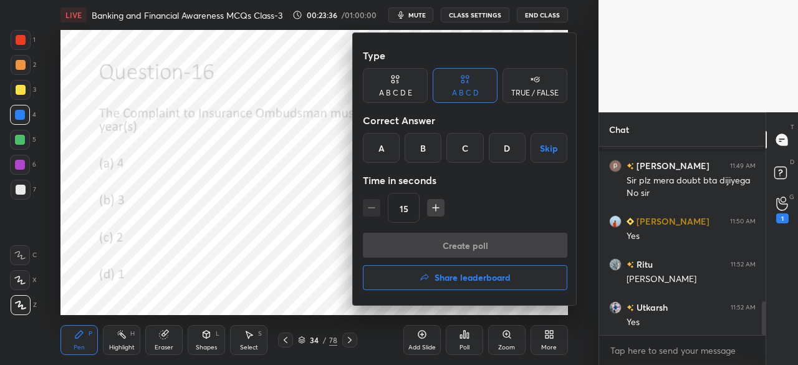
drag, startPoint x: 508, startPoint y: 147, endPoint x: 500, endPoint y: 163, distance: 17.8
click at [505, 151] on div "D" at bounding box center [507, 148] width 37 height 30
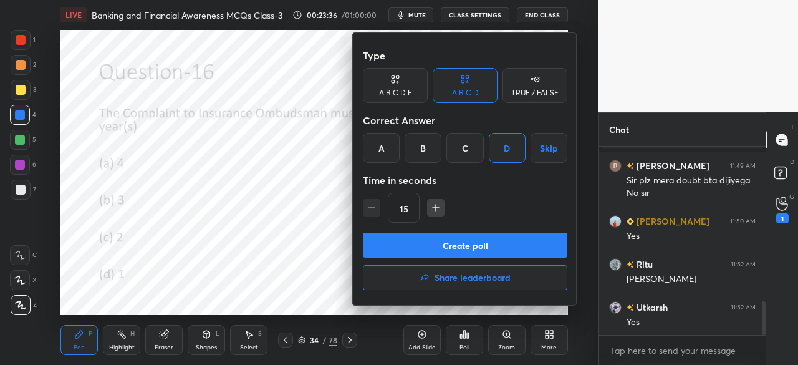
click at [486, 244] on button "Create poll" at bounding box center [465, 244] width 204 height 25
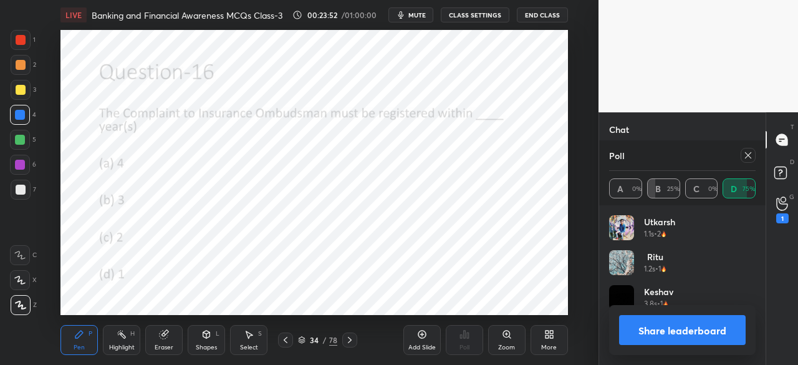
click at [746, 156] on icon at bounding box center [748, 155] width 10 height 10
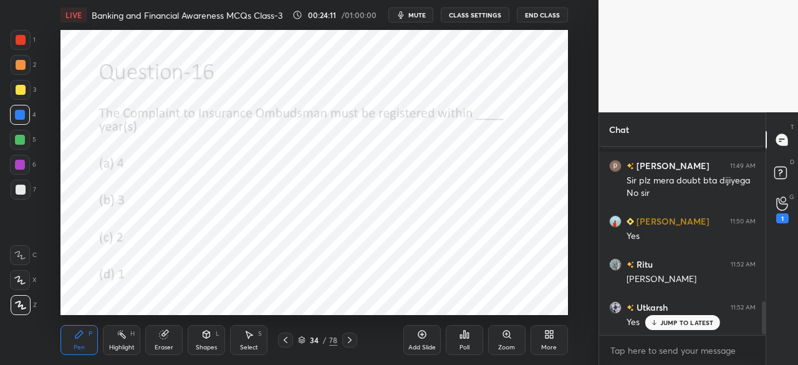
click at [349, 340] on icon at bounding box center [350, 340] width 10 height 10
click at [346, 341] on icon at bounding box center [350, 340] width 10 height 10
click at [465, 342] on div "Poll" at bounding box center [464, 340] width 37 height 30
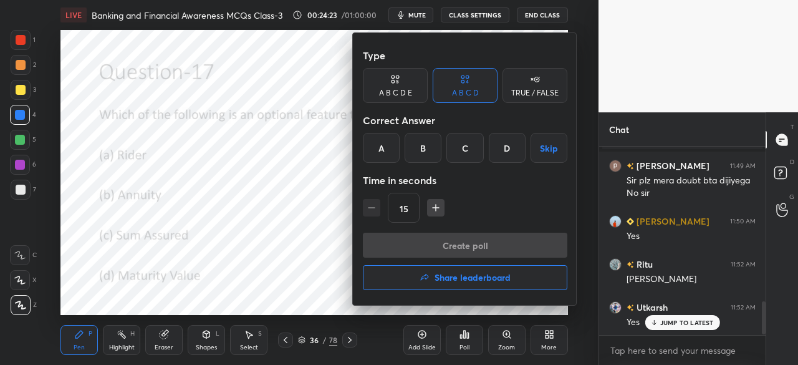
click at [381, 153] on div "A" at bounding box center [381, 148] width 37 height 30
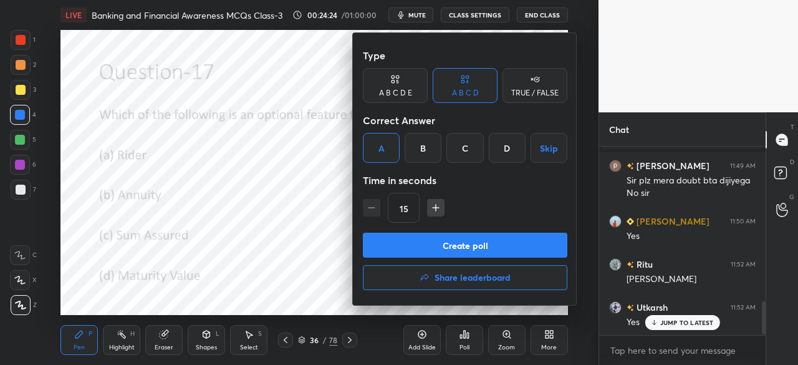
click at [406, 237] on button "Create poll" at bounding box center [465, 244] width 204 height 25
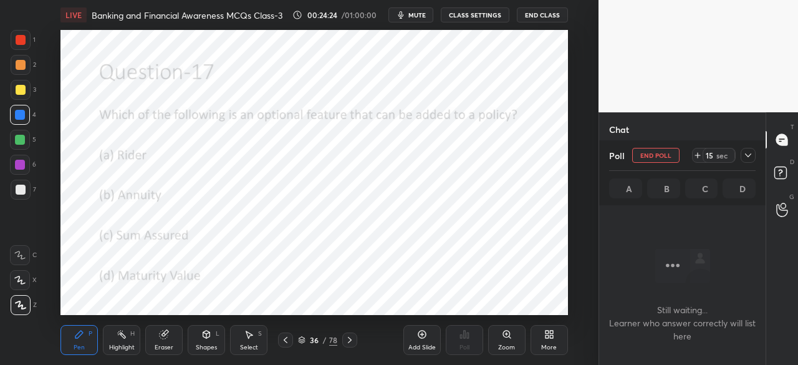
scroll to position [120, 163]
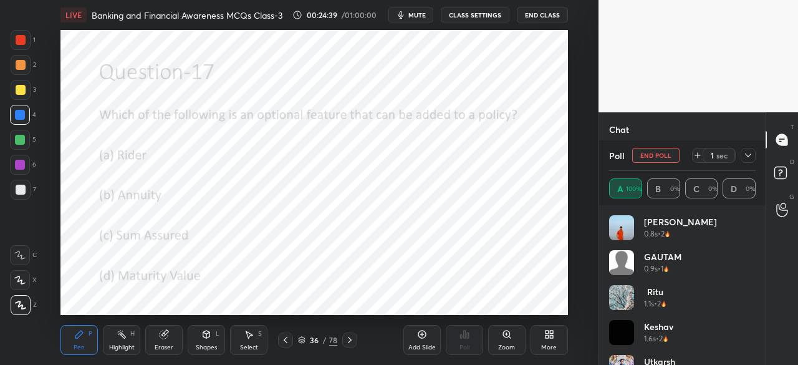
click at [353, 338] on icon at bounding box center [350, 340] width 10 height 10
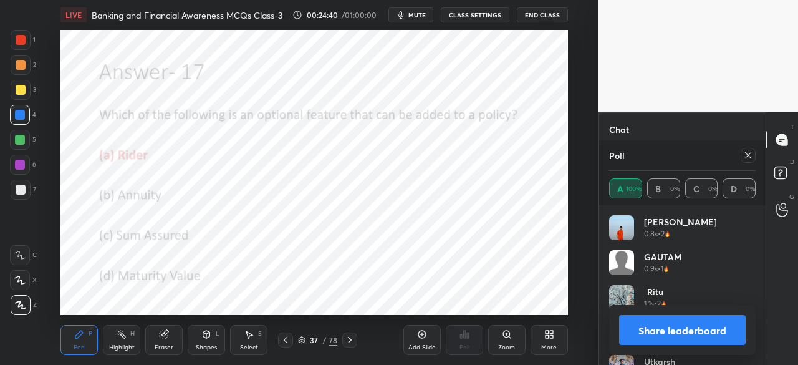
drag, startPoint x: 748, startPoint y: 157, endPoint x: 738, endPoint y: 168, distance: 14.1
click at [746, 157] on icon at bounding box center [748, 155] width 10 height 10
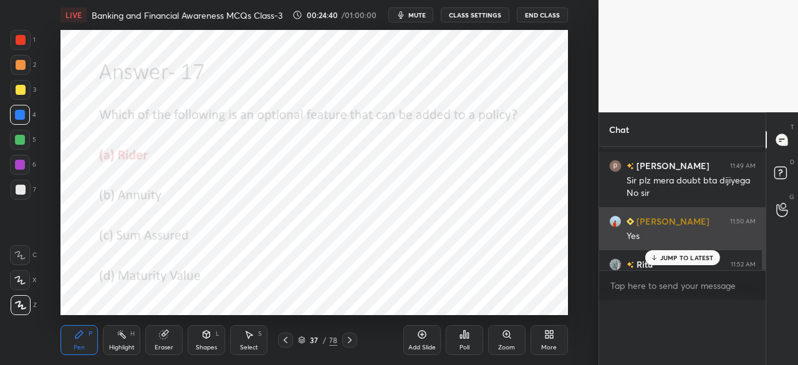
scroll to position [0, 0]
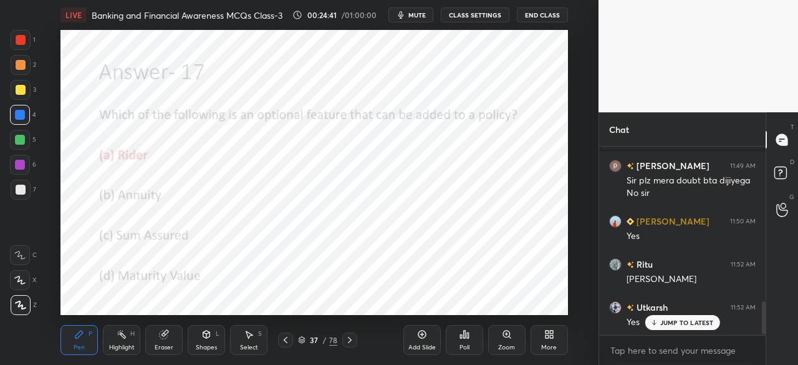
click at [349, 342] on icon at bounding box center [350, 340] width 10 height 10
click at [350, 339] on icon at bounding box center [350, 340] width 10 height 10
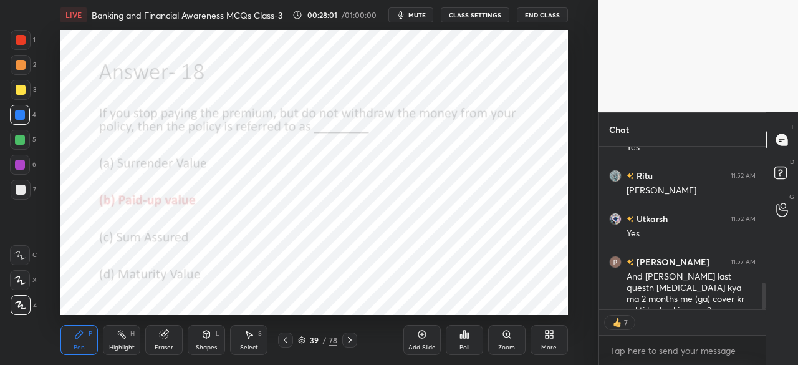
scroll to position [991, 0]
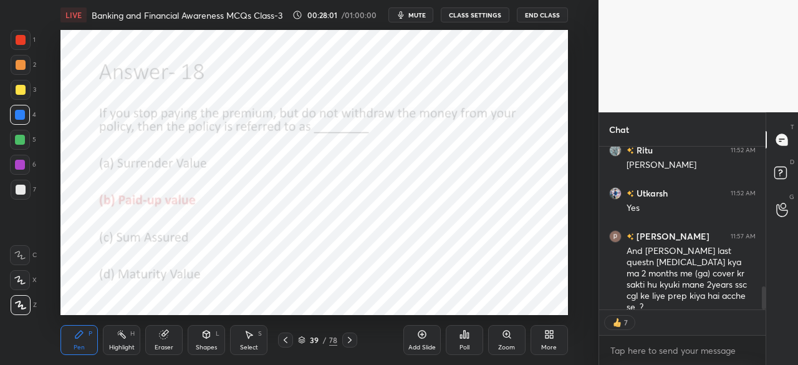
drag, startPoint x: 762, startPoint y: 291, endPoint x: 763, endPoint y: 328, distance: 37.4
click at [763, 328] on div "[PERSON_NAME] 11:50 AM Yes Ritu 11:52 AM [PERSON_NAME] 11:52 AM Yes [PERSON_NAM…" at bounding box center [682, 255] width 166 height 218
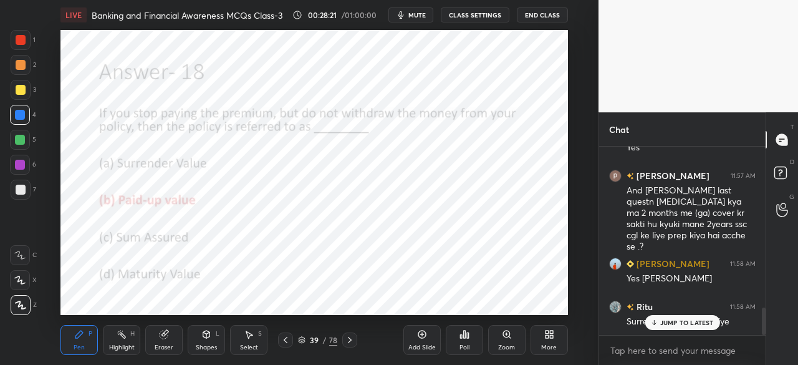
scroll to position [1094, 0]
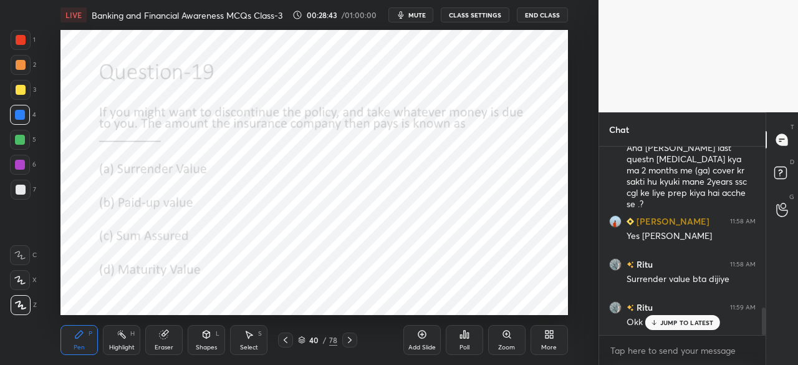
click at [348, 338] on icon at bounding box center [350, 340] width 10 height 10
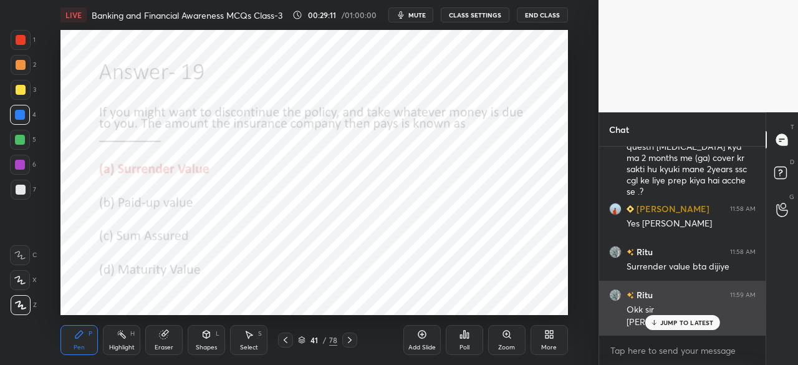
click at [656, 318] on icon at bounding box center [653, 321] width 8 height 7
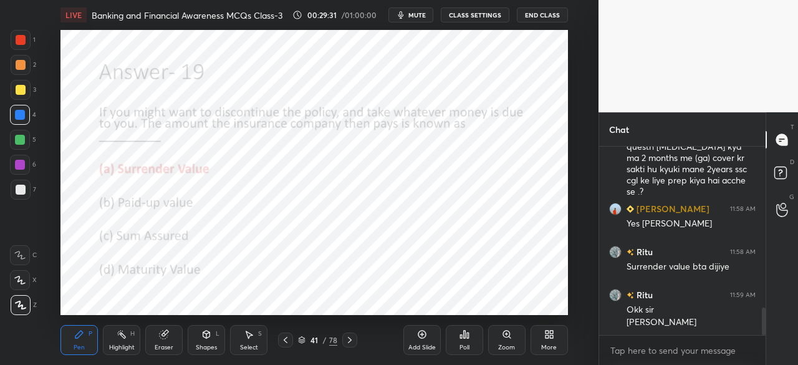
scroll to position [1150, 0]
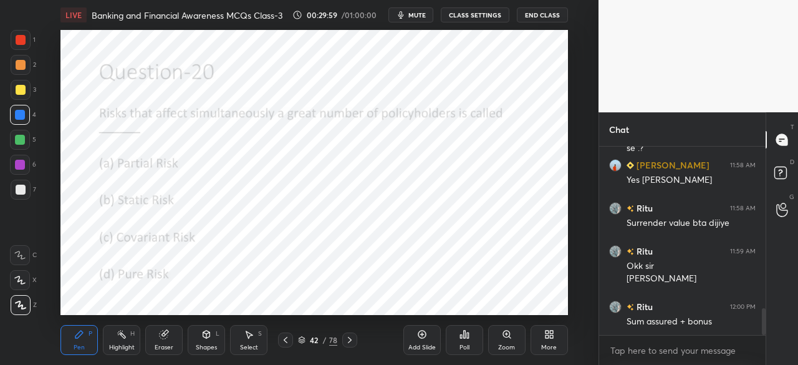
click at [465, 338] on div "Poll" at bounding box center [464, 340] width 37 height 30
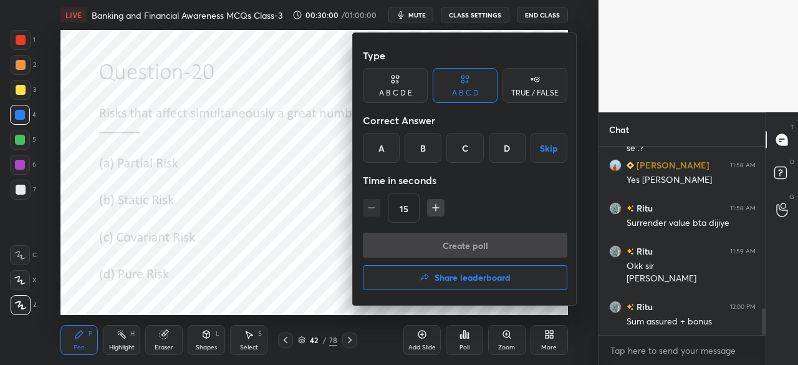
drag, startPoint x: 466, startPoint y: 144, endPoint x: 465, endPoint y: 161, distance: 17.5
click at [465, 145] on div "C" at bounding box center [464, 148] width 37 height 30
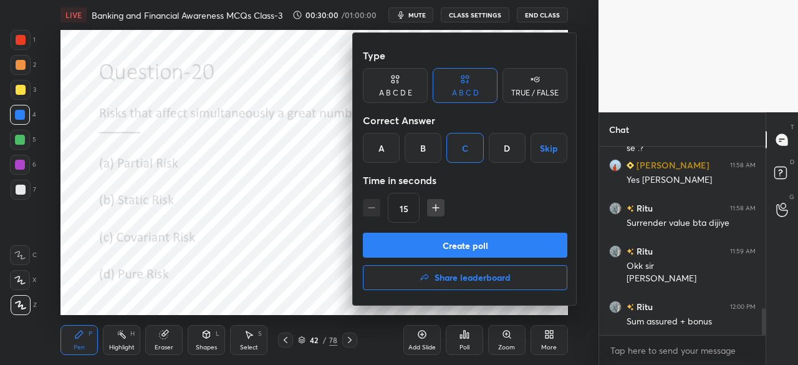
click at [462, 242] on button "Create poll" at bounding box center [465, 244] width 204 height 25
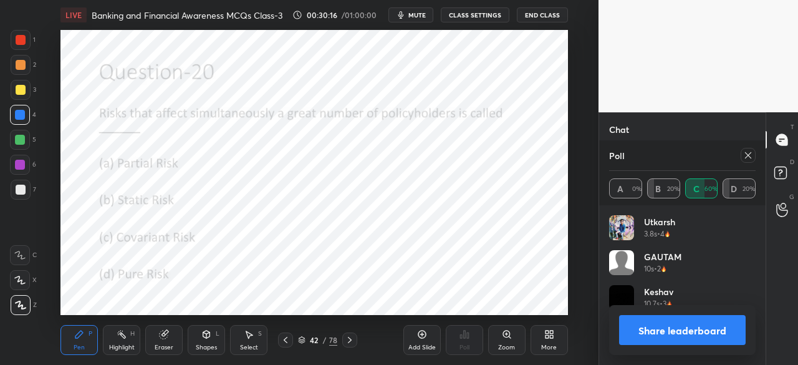
scroll to position [4, 4]
click at [353, 341] on icon at bounding box center [350, 340] width 10 height 10
click at [744, 161] on div at bounding box center [747, 155] width 15 height 15
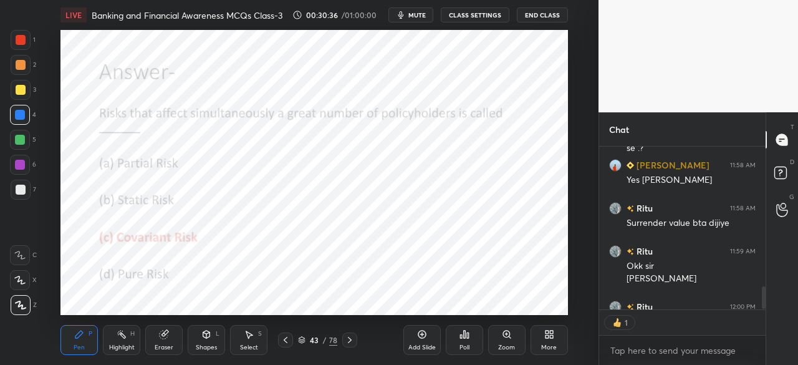
click at [353, 341] on icon at bounding box center [350, 340] width 10 height 10
type textarea "x"
click at [411, 20] on button "mute" at bounding box center [410, 14] width 45 height 15
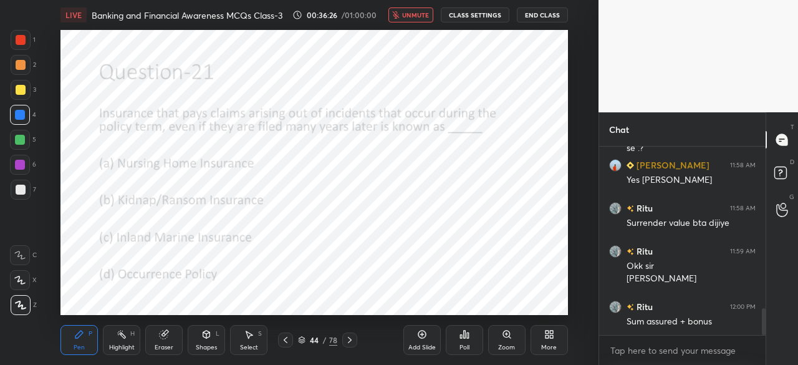
click at [422, 15] on span "unmute" at bounding box center [415, 15] width 27 height 9
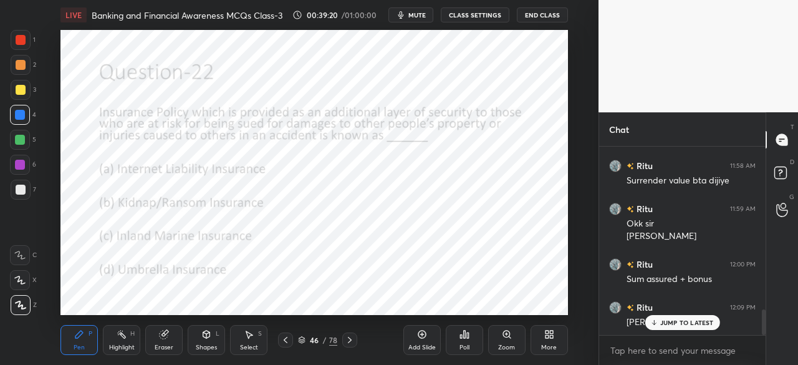
click at [350, 342] on icon at bounding box center [350, 340] width 10 height 10
click at [664, 321] on p "JUMP TO LATEST" at bounding box center [687, 321] width 54 height 7
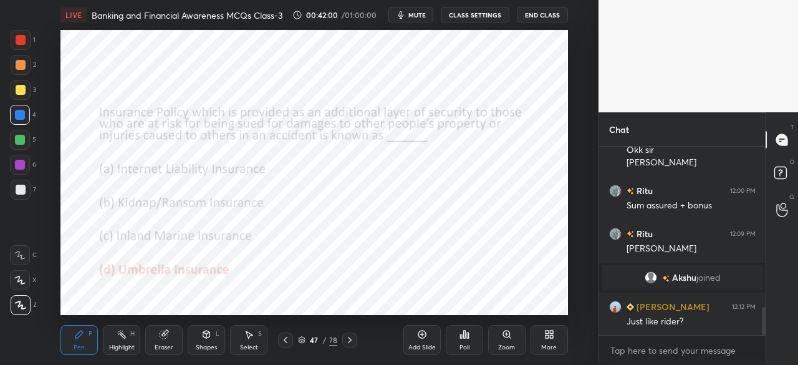
scroll to position [1088, 0]
click at [420, 340] on div "Add Slide" at bounding box center [421, 340] width 37 height 30
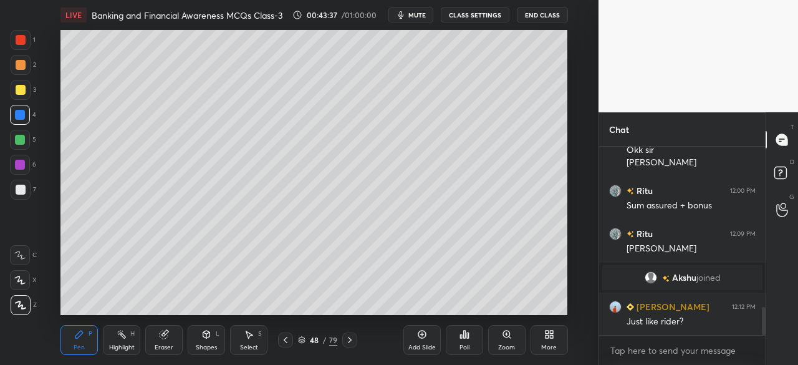
click at [16, 92] on div at bounding box center [21, 90] width 10 height 10
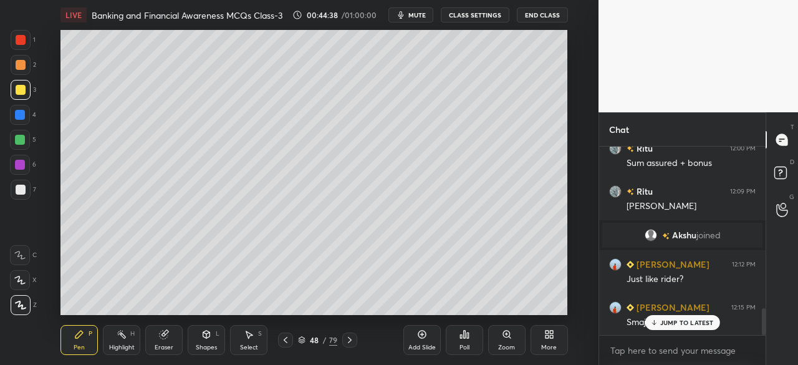
click at [528, 14] on button "End Class" at bounding box center [542, 14] width 51 height 15
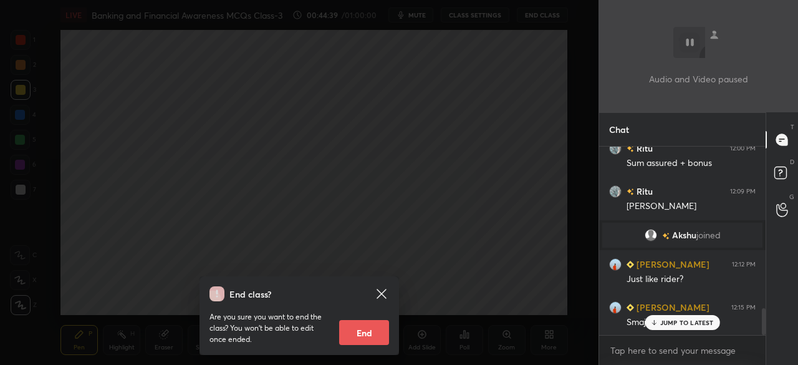
click at [355, 339] on button "End" at bounding box center [364, 332] width 50 height 25
type textarea "x"
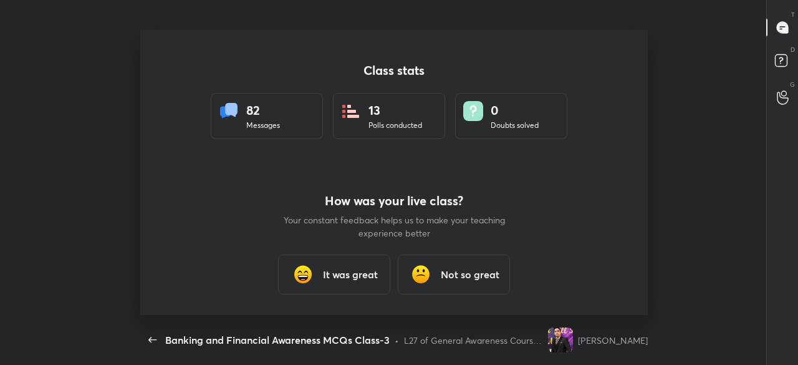
scroll to position [0, 0]
